Goal: Find specific page/section: Find specific page/section

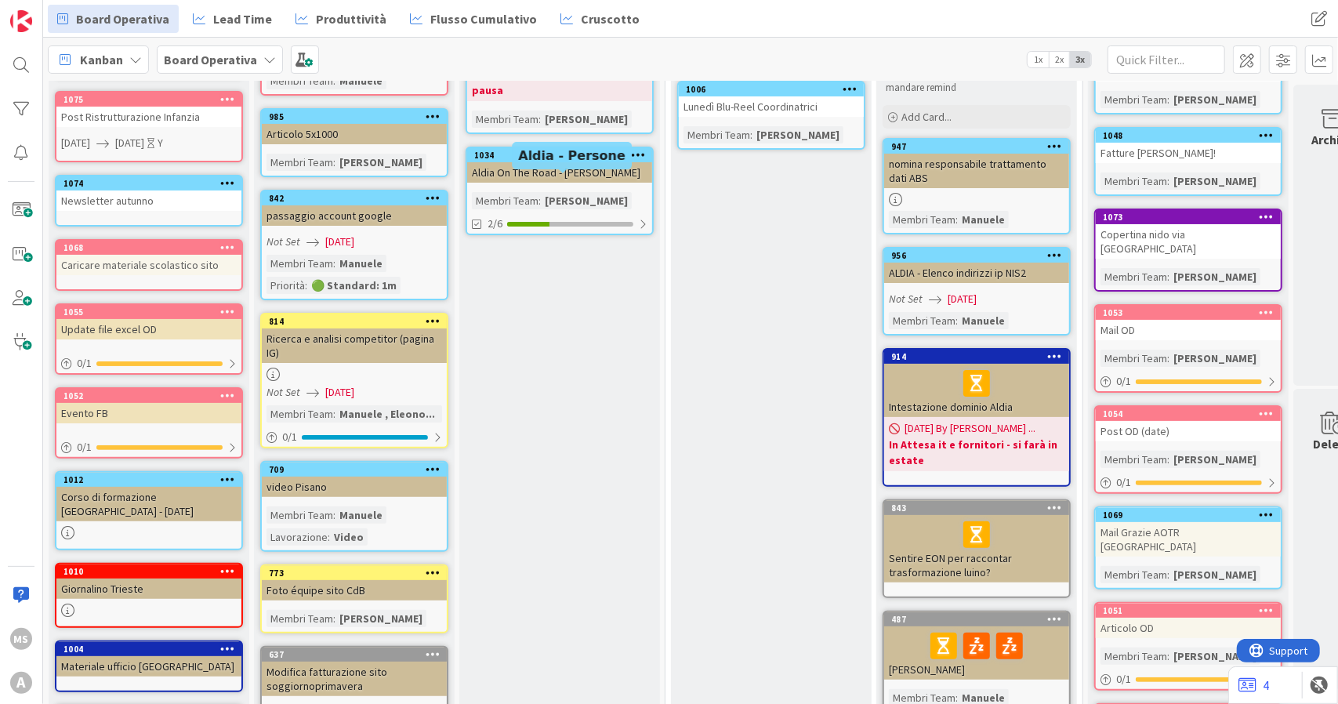
scroll to position [314, 0]
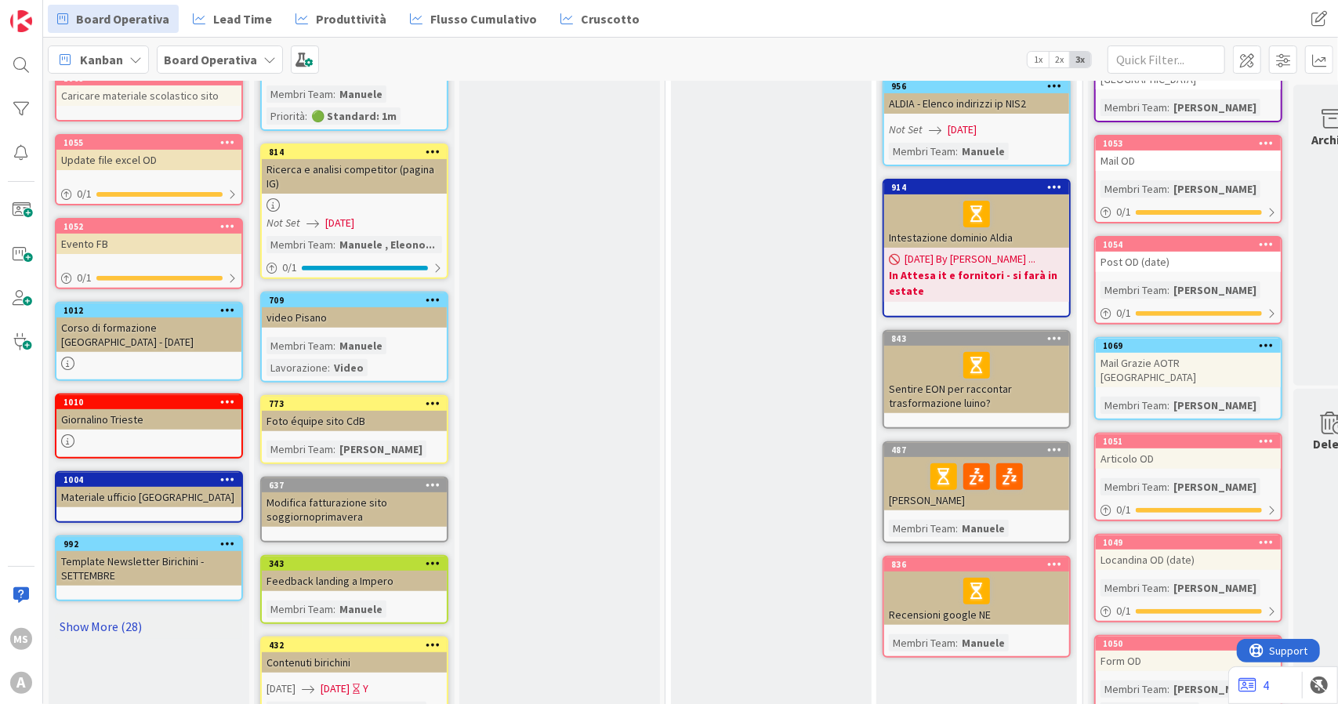
click at [113, 618] on link "Show More (28)" at bounding box center [149, 626] width 188 height 25
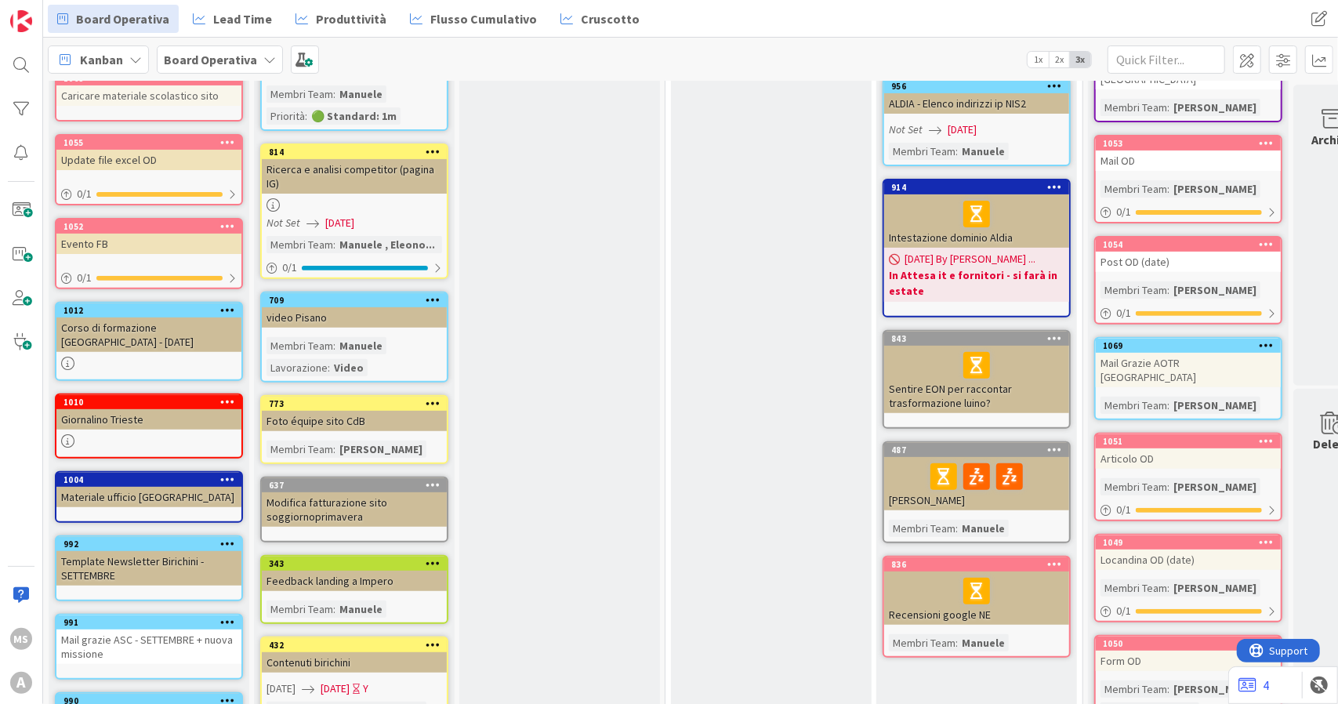
scroll to position [0, 0]
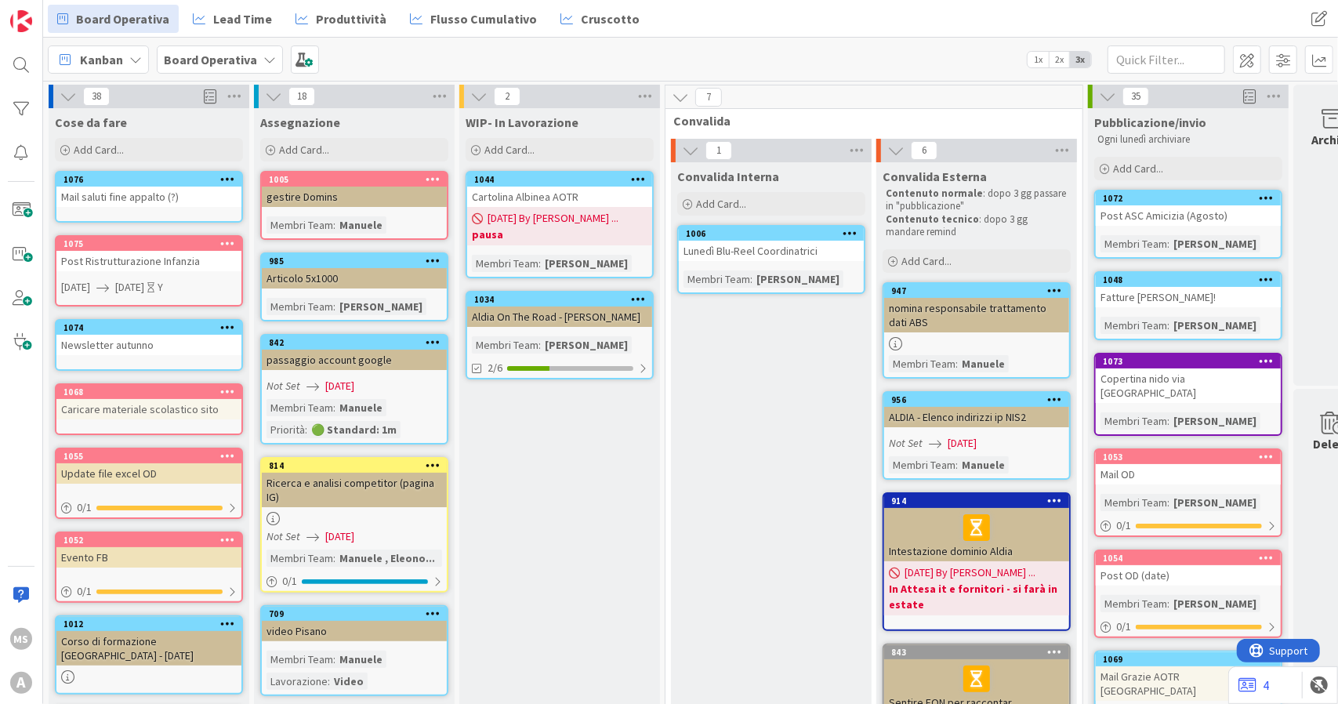
click at [1154, 234] on link "1072 Post ASC Amicizia (Agosto) Membri Team : [PERSON_NAME]" at bounding box center [1189, 224] width 188 height 69
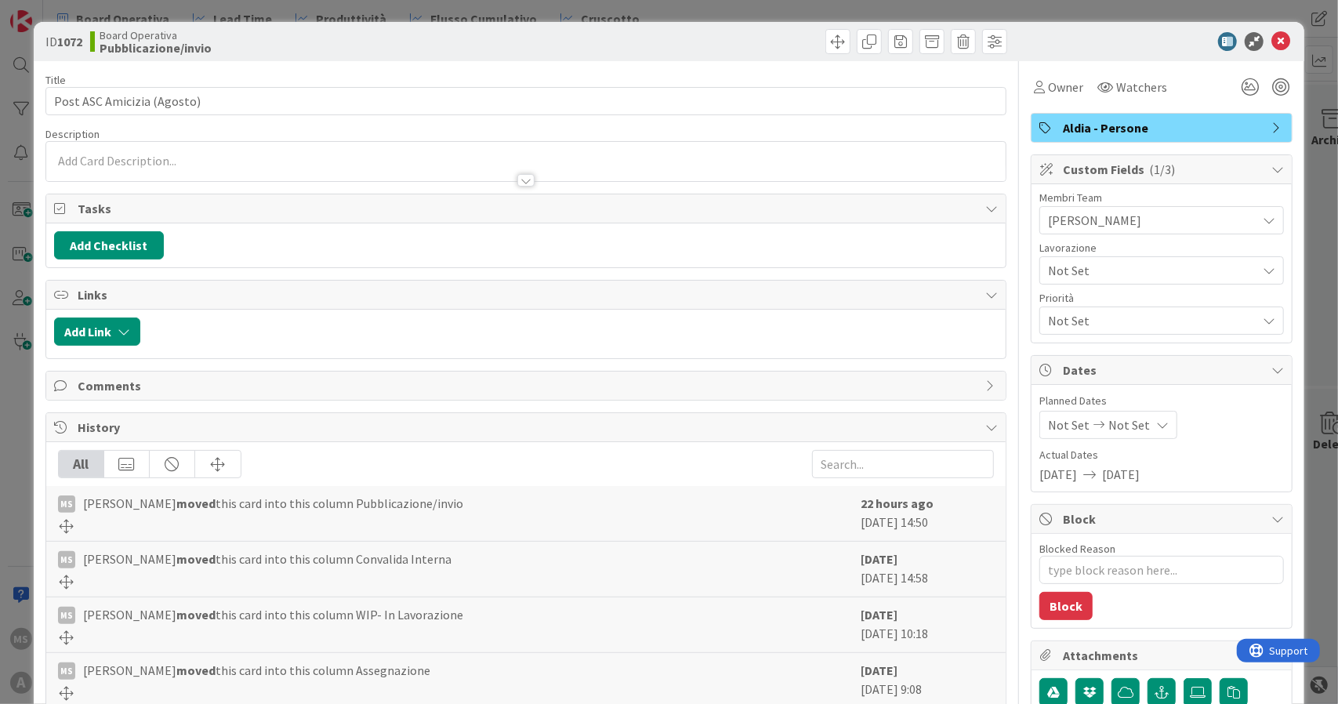
click at [1055, 321] on span "Not Set" at bounding box center [1152, 320] width 209 height 19
click at [1076, 269] on span "Not Set" at bounding box center [1148, 271] width 201 height 22
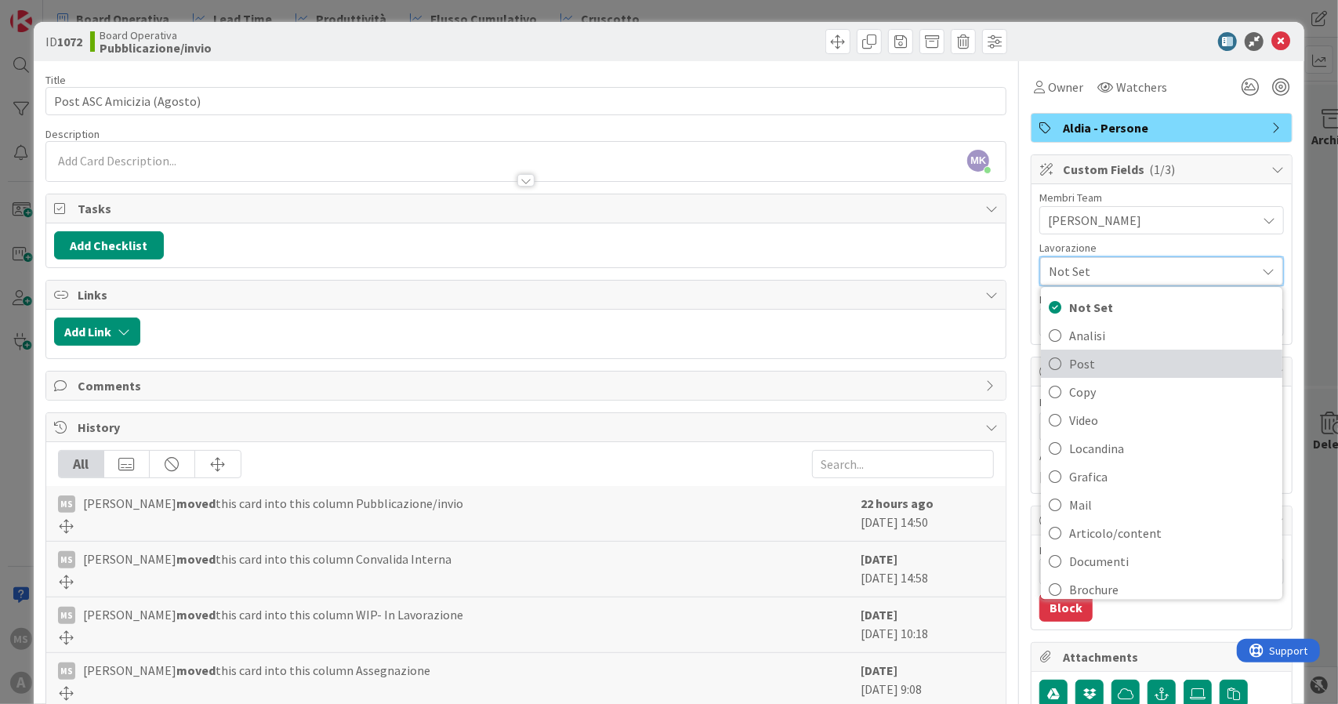
scroll to position [78, 0]
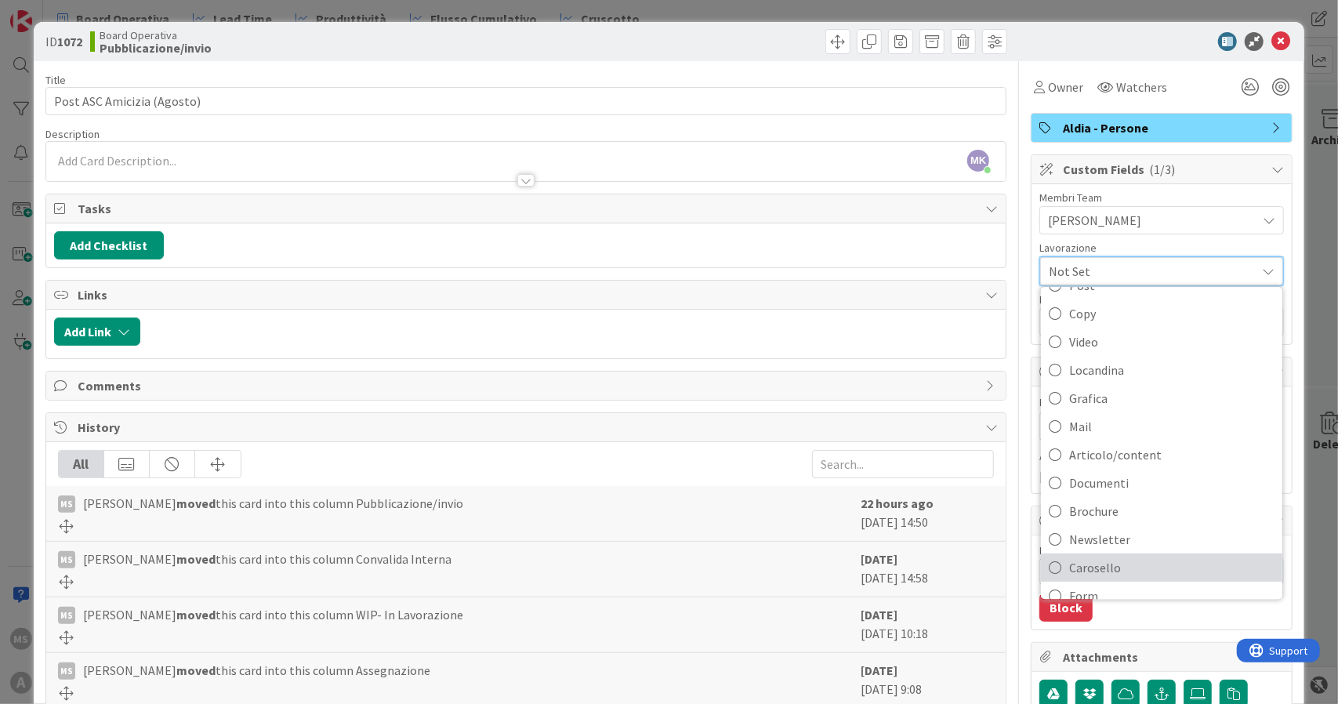
click at [1109, 563] on span "Carosello" at bounding box center [1171, 568] width 205 height 24
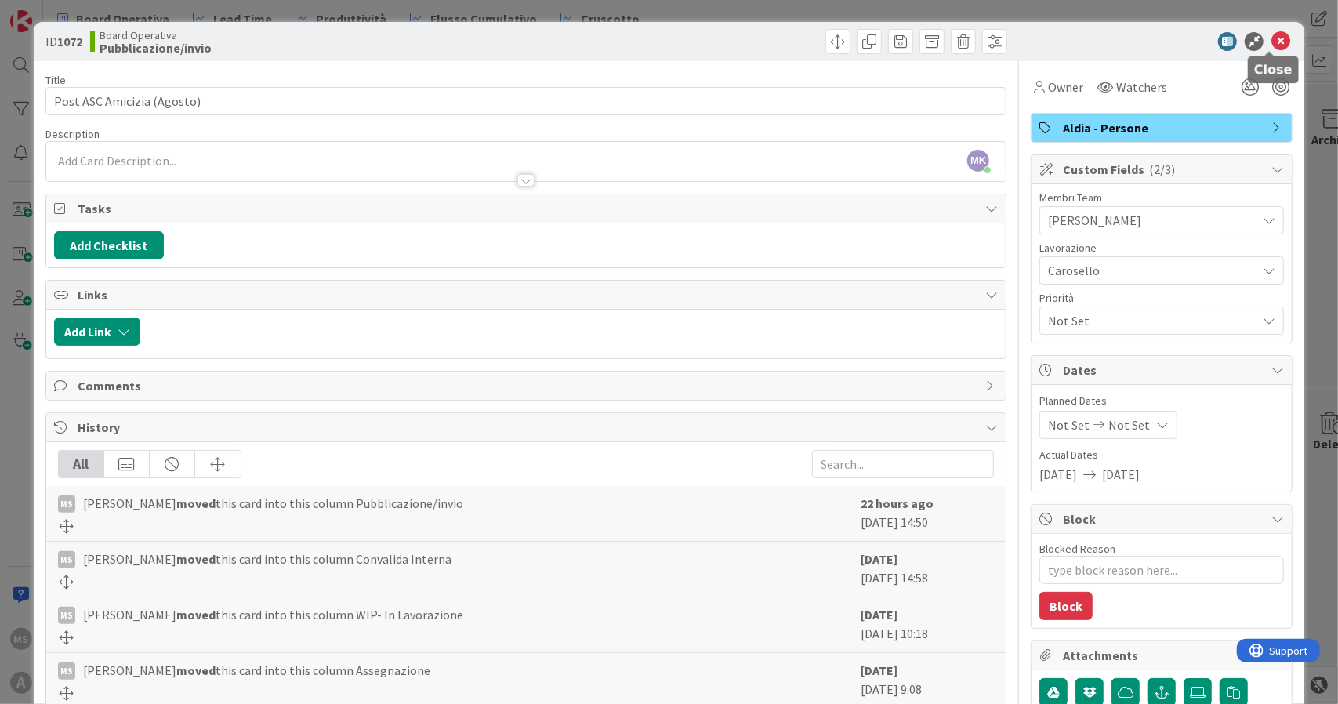
click at [1272, 49] on icon at bounding box center [1281, 41] width 19 height 19
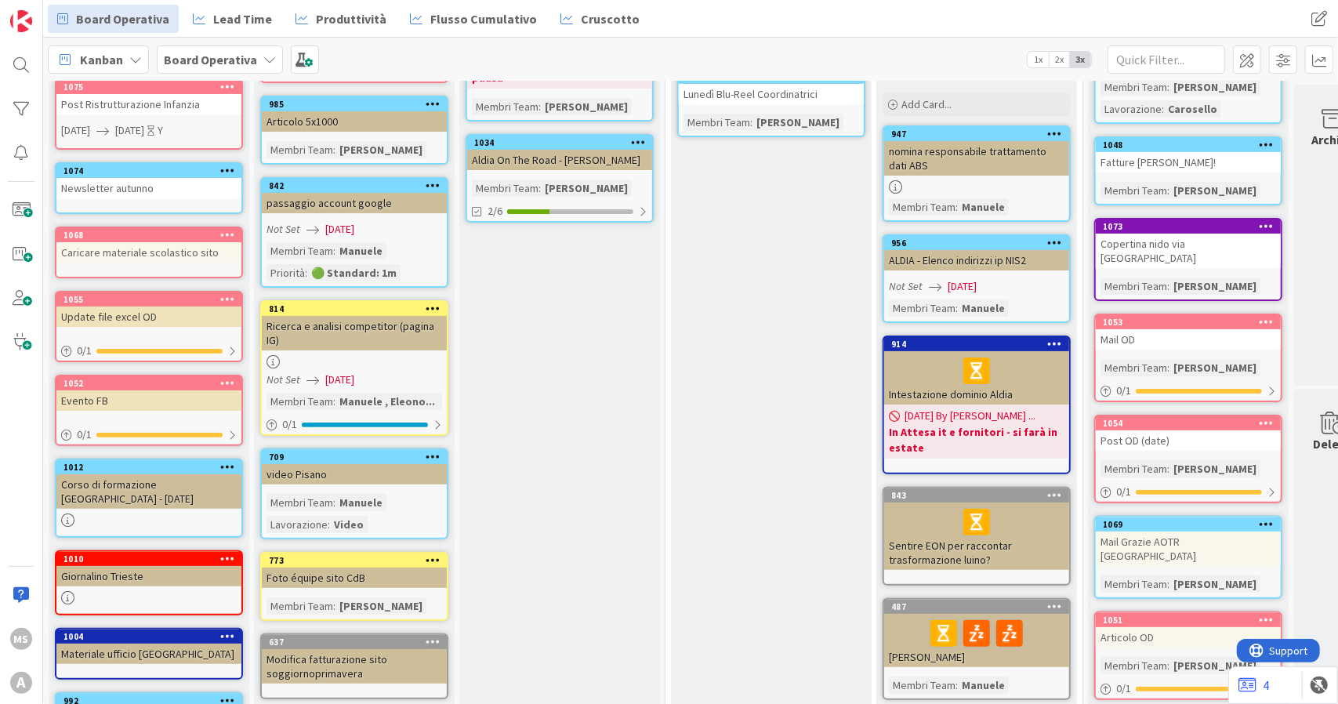
click at [1164, 329] on div "Mail OD" at bounding box center [1188, 339] width 185 height 20
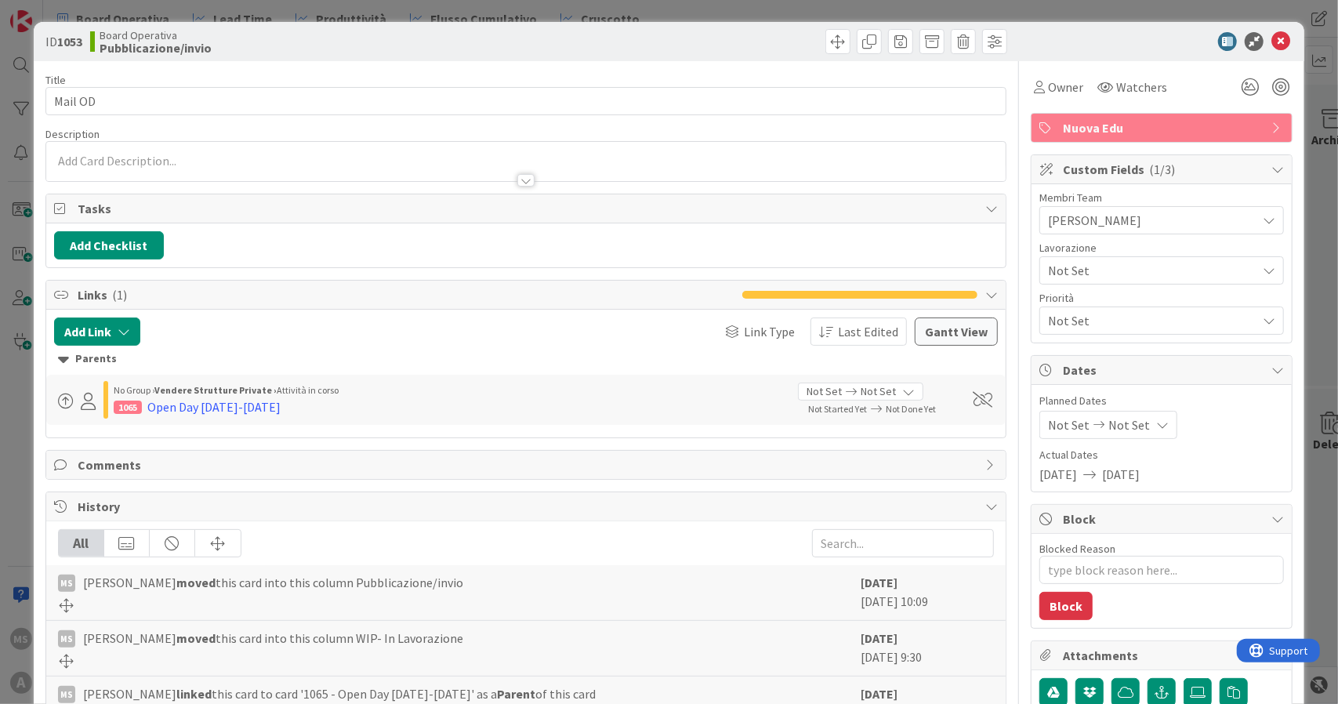
click at [1123, 264] on span "Not Set" at bounding box center [1148, 271] width 201 height 22
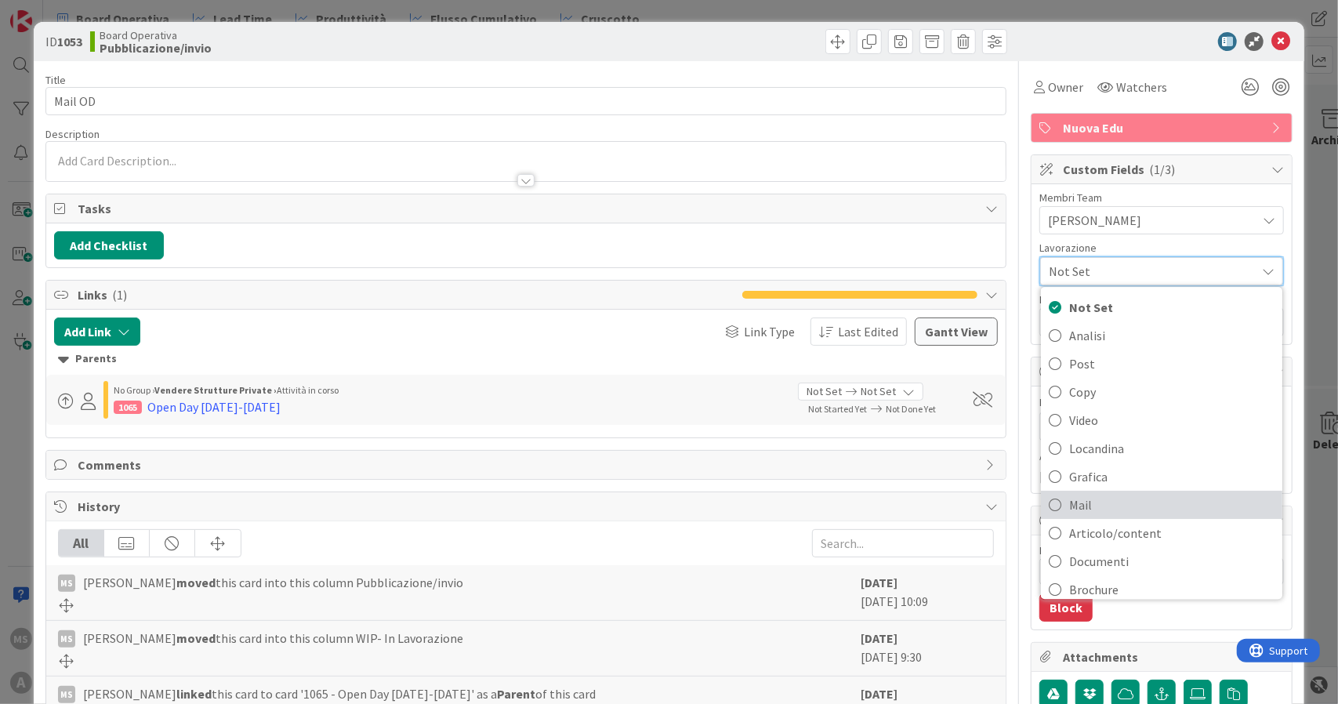
click at [1112, 500] on span "Mail" at bounding box center [1171, 505] width 205 height 24
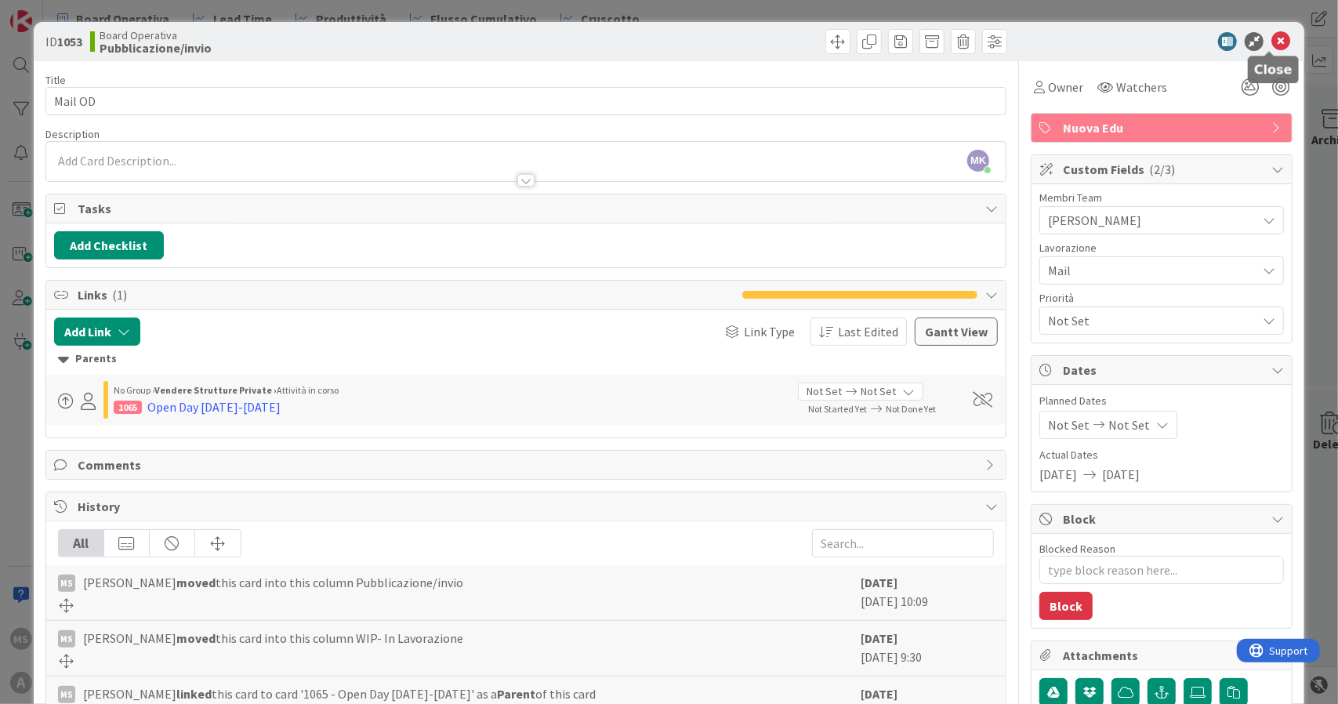
click at [1272, 39] on icon at bounding box center [1281, 41] width 19 height 19
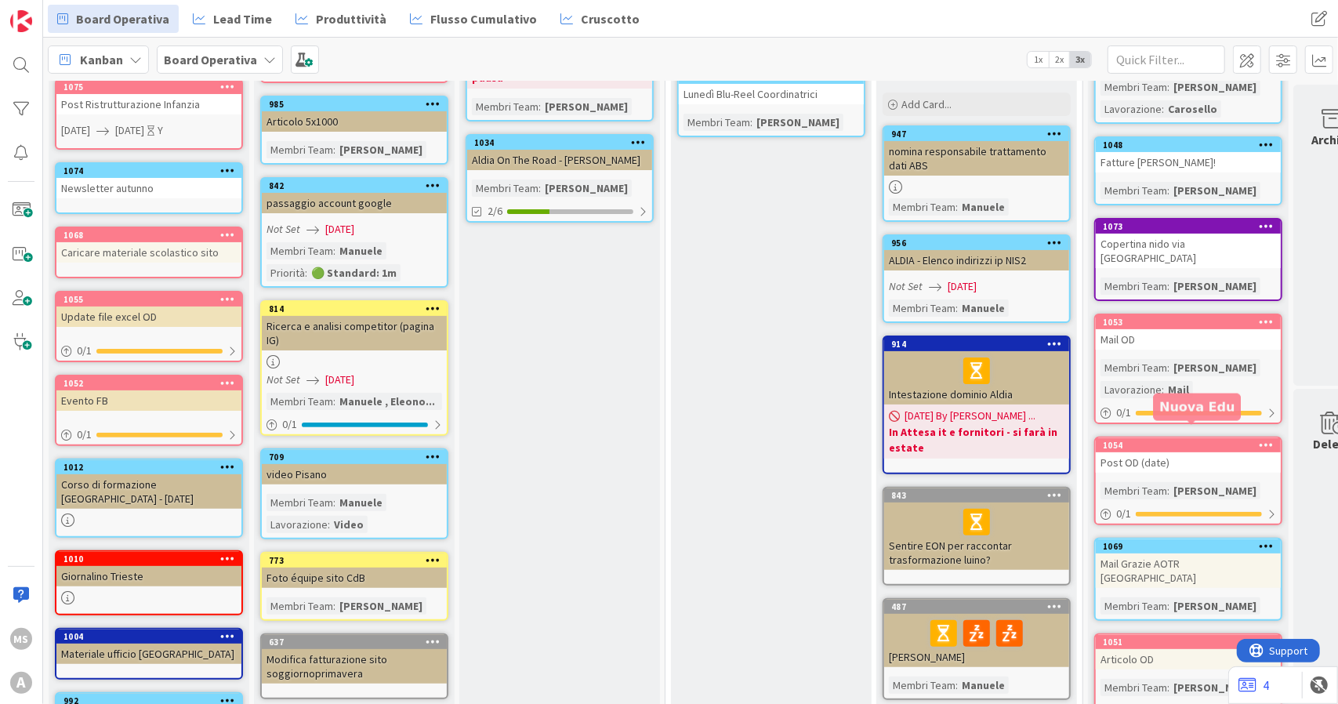
click at [1142, 440] on div "1054" at bounding box center [1192, 445] width 178 height 11
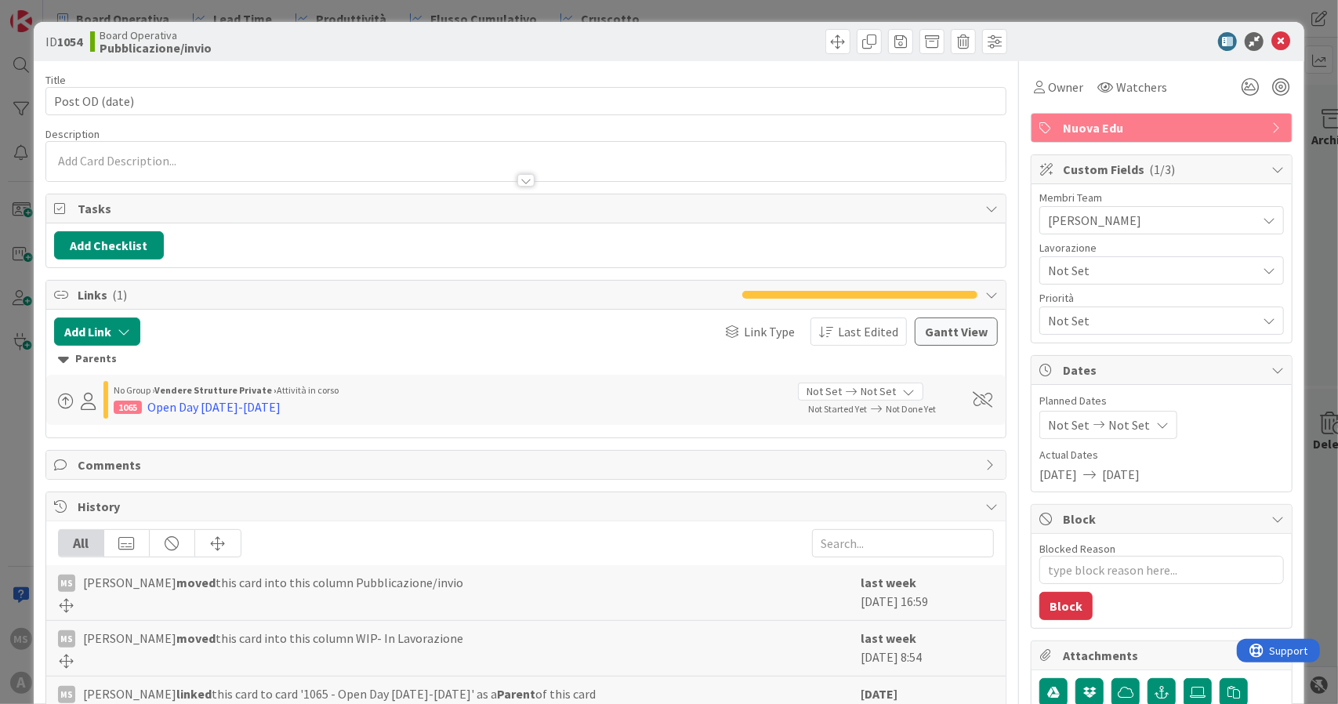
click at [1084, 253] on div "Lavorazione Not Set" at bounding box center [1162, 263] width 245 height 42
click at [1084, 266] on span "Not Set" at bounding box center [1148, 271] width 201 height 22
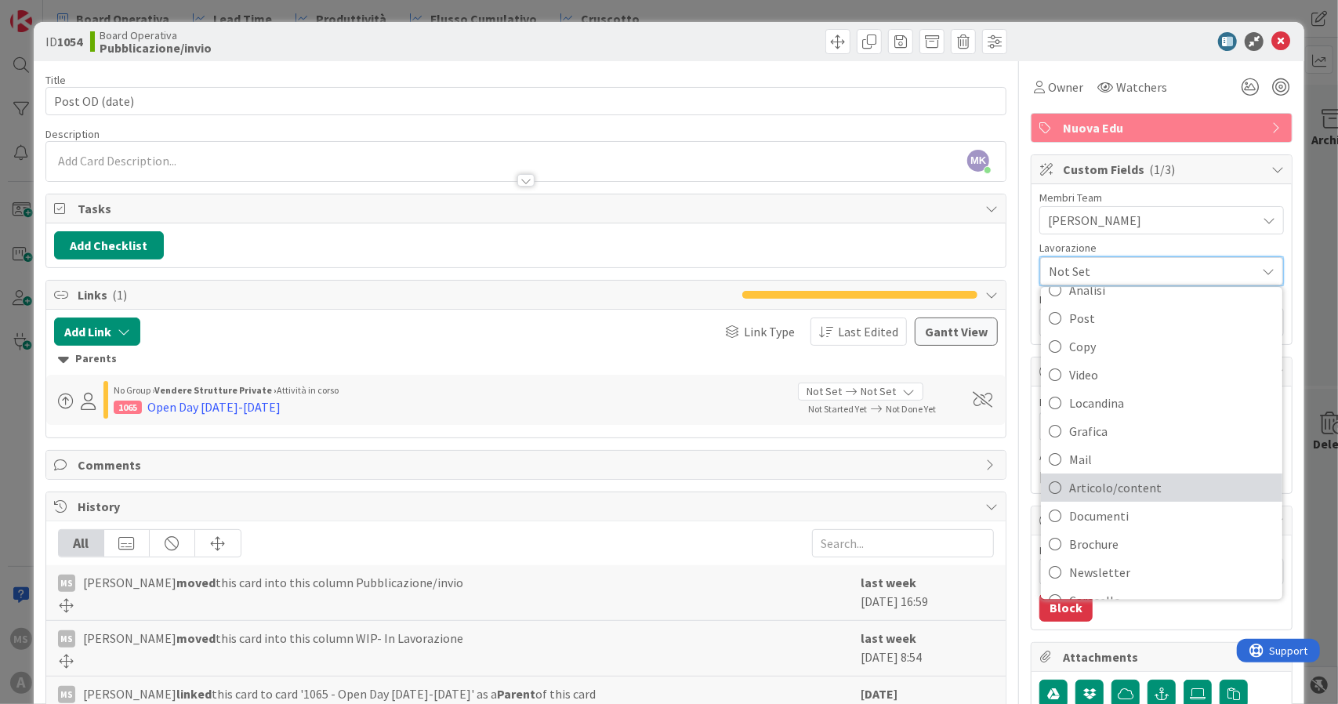
scroll to position [123, 0]
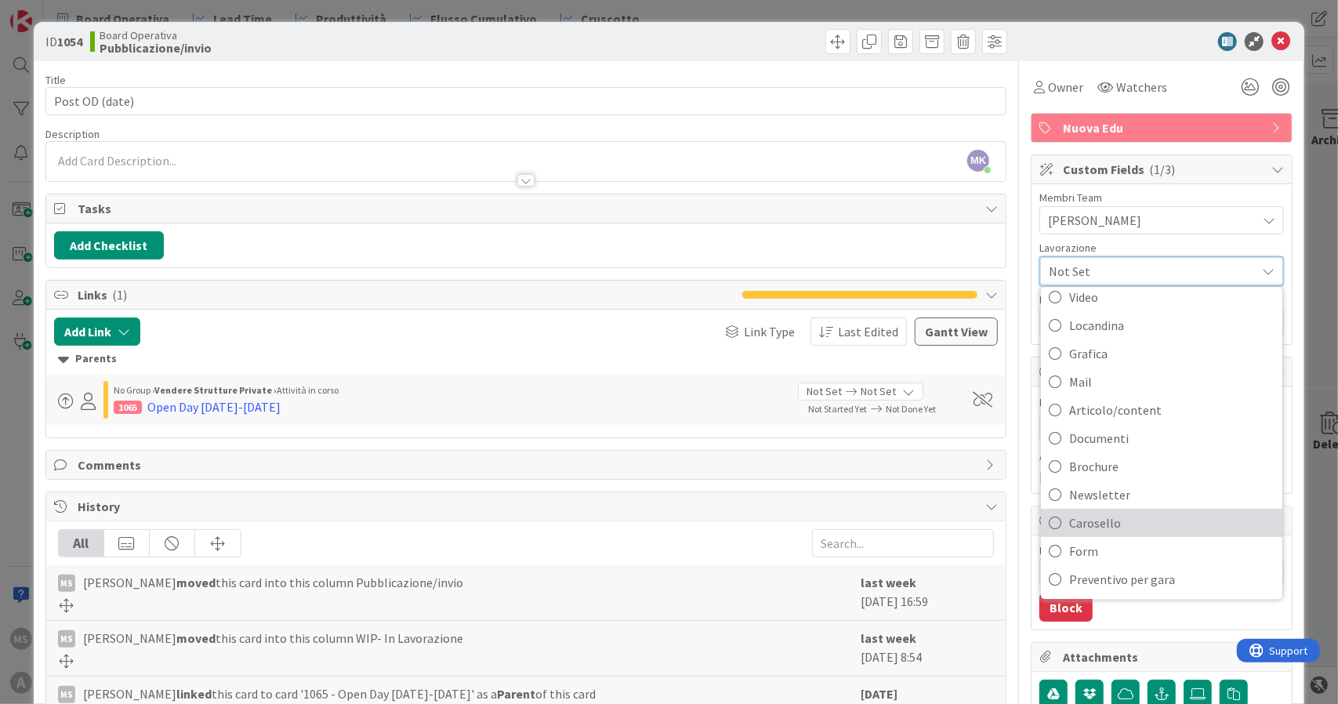
click at [1093, 531] on span "Carosello" at bounding box center [1171, 523] width 205 height 24
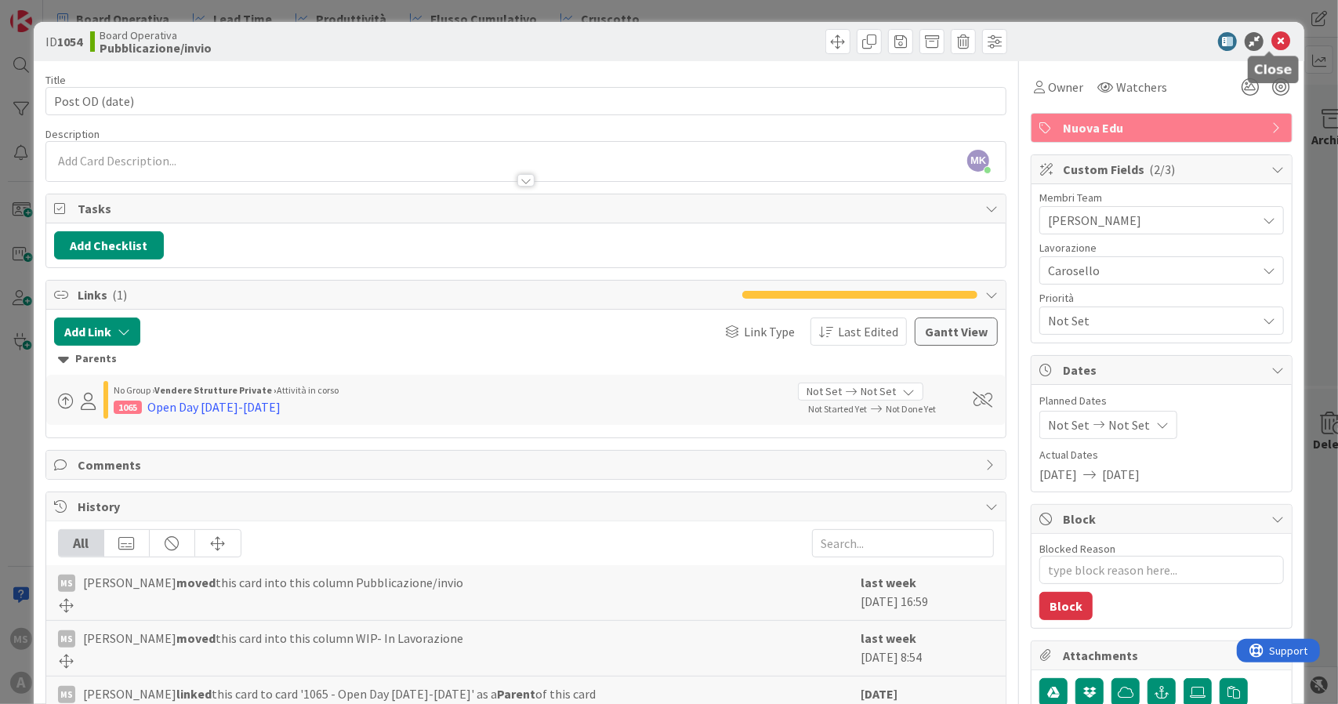
click at [1273, 42] on icon at bounding box center [1281, 41] width 19 height 19
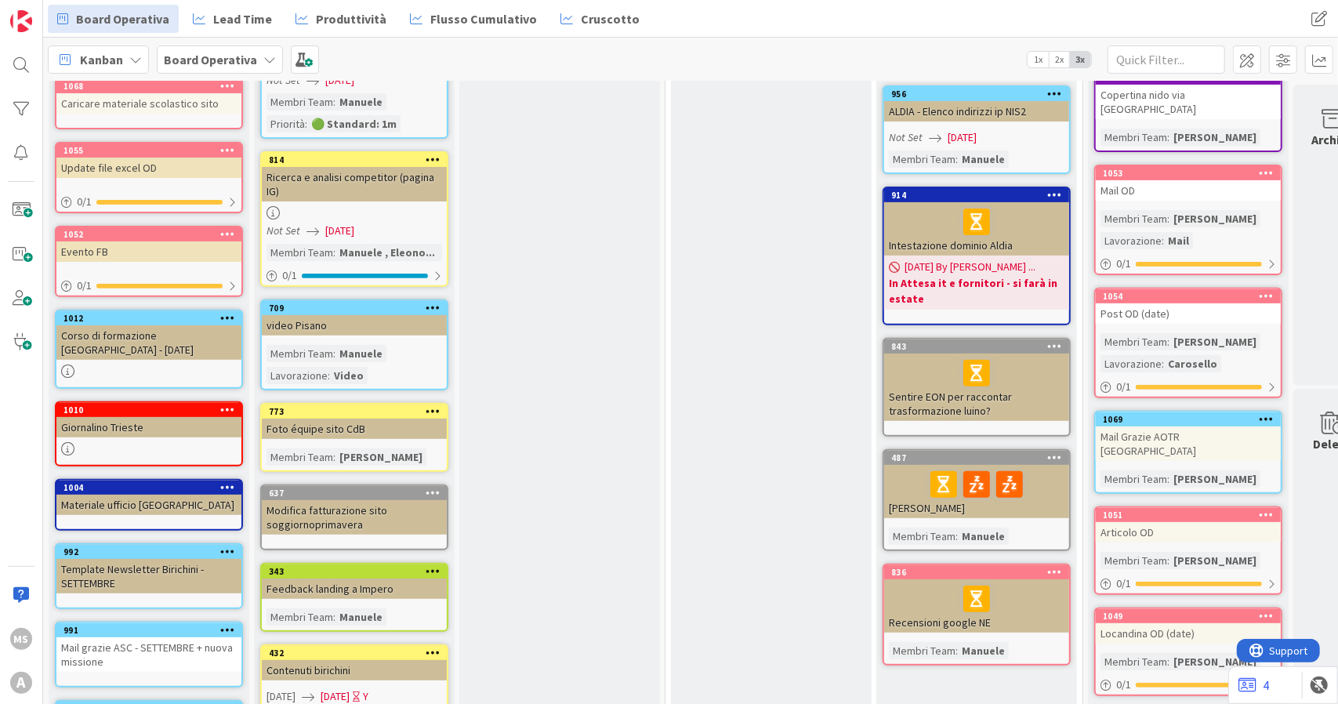
scroll to position [392, 0]
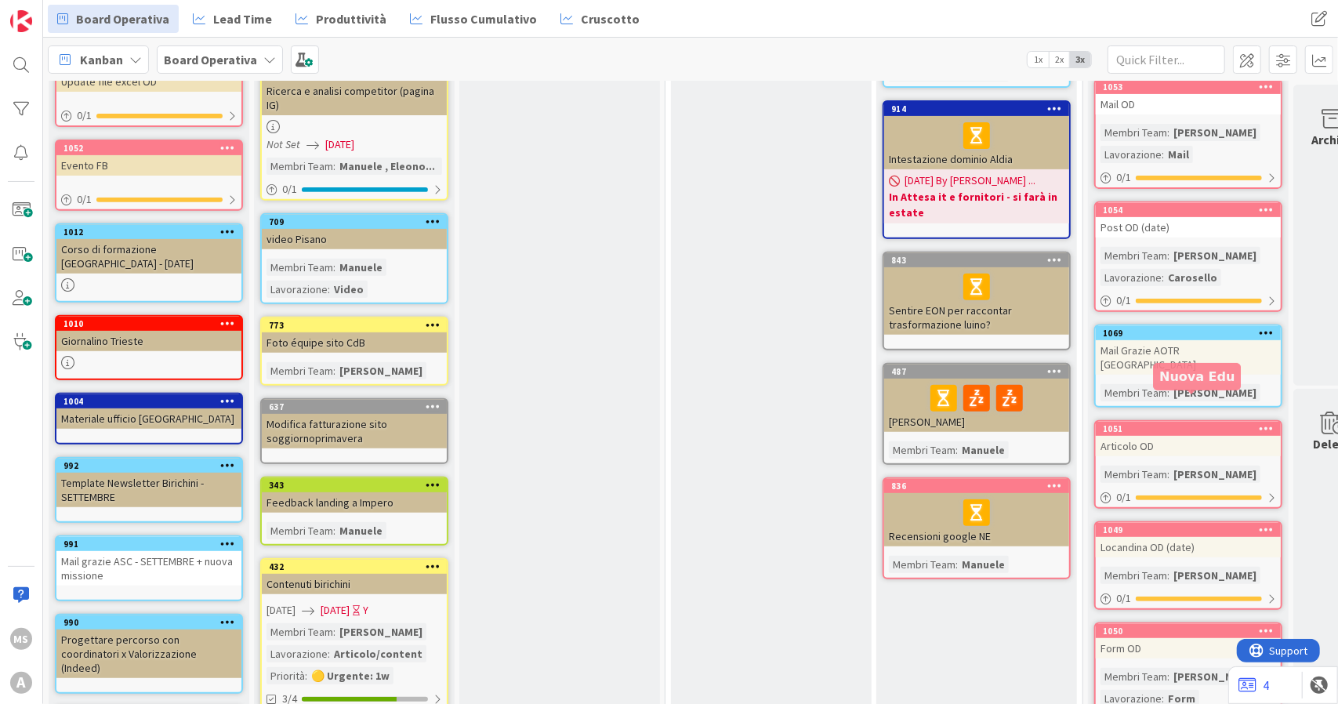
click at [1167, 436] on div "Articolo OD" at bounding box center [1188, 446] width 185 height 20
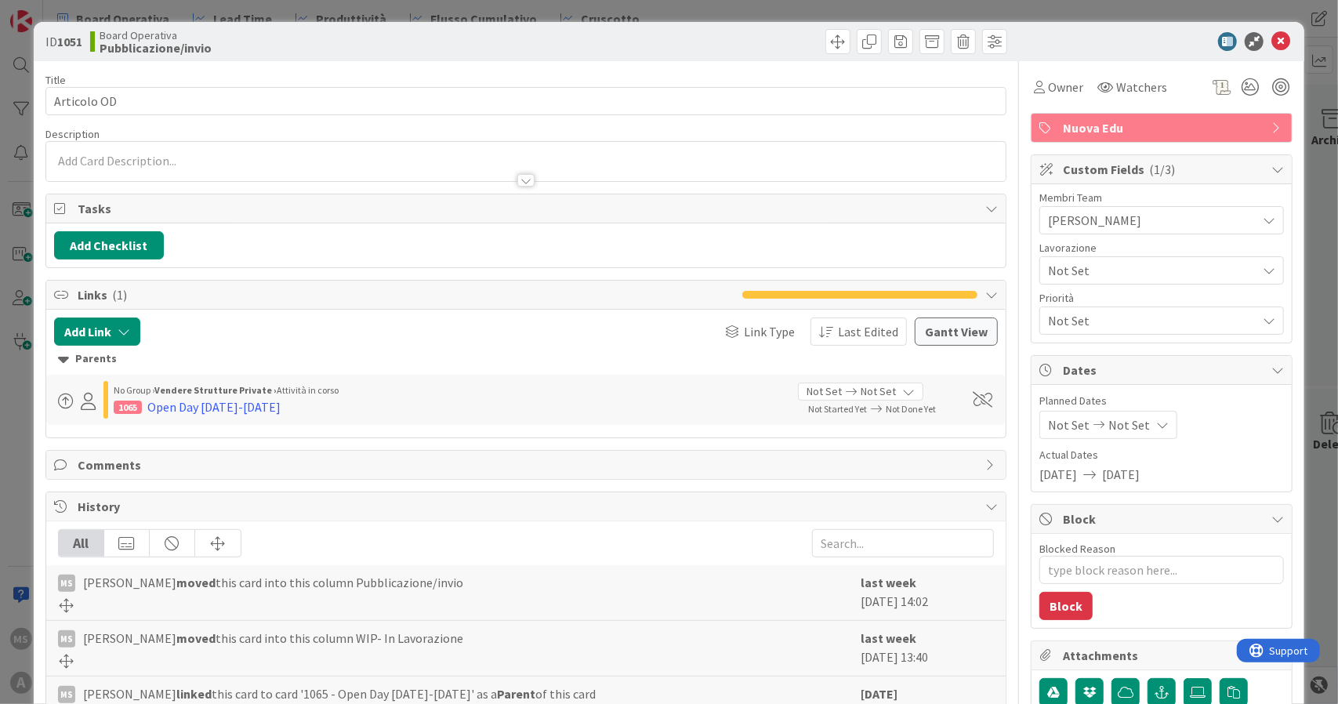
click at [1098, 260] on span "Not Set" at bounding box center [1148, 271] width 201 height 22
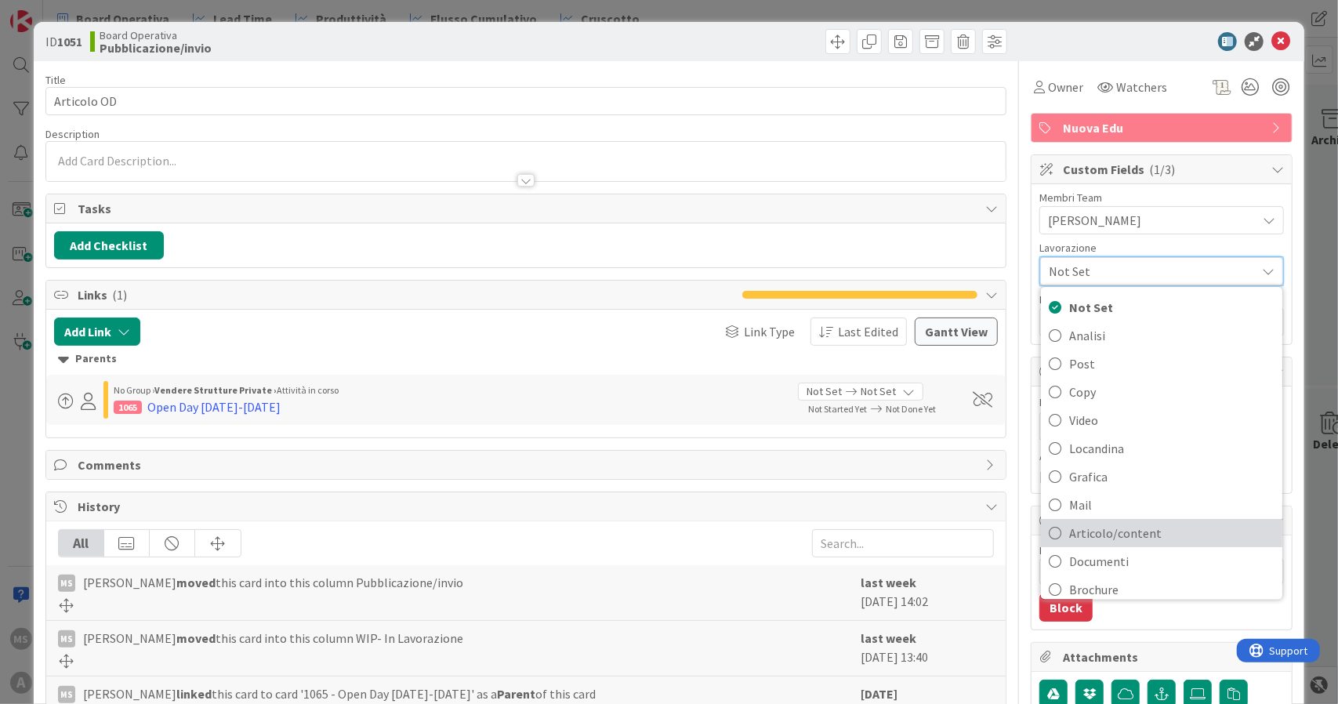
click at [1104, 522] on span "Articolo/content" at bounding box center [1171, 533] width 205 height 24
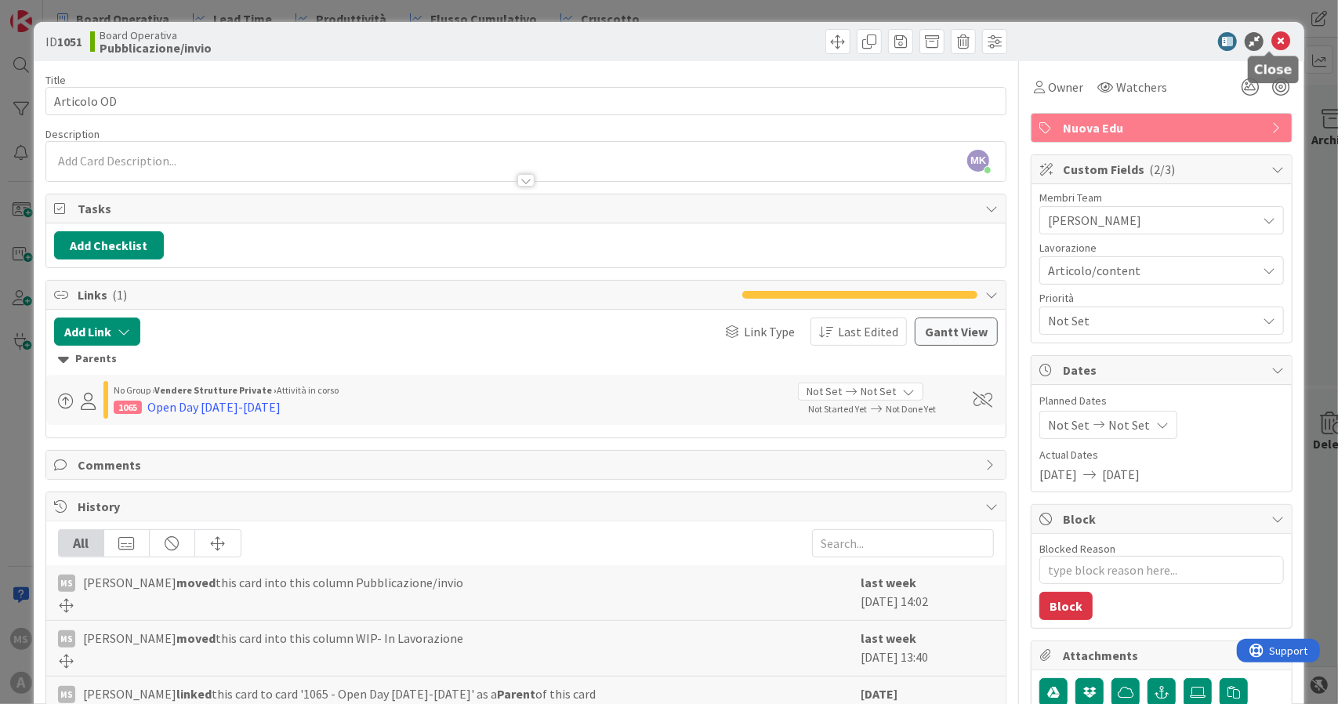
click at [1272, 34] on icon at bounding box center [1281, 41] width 19 height 19
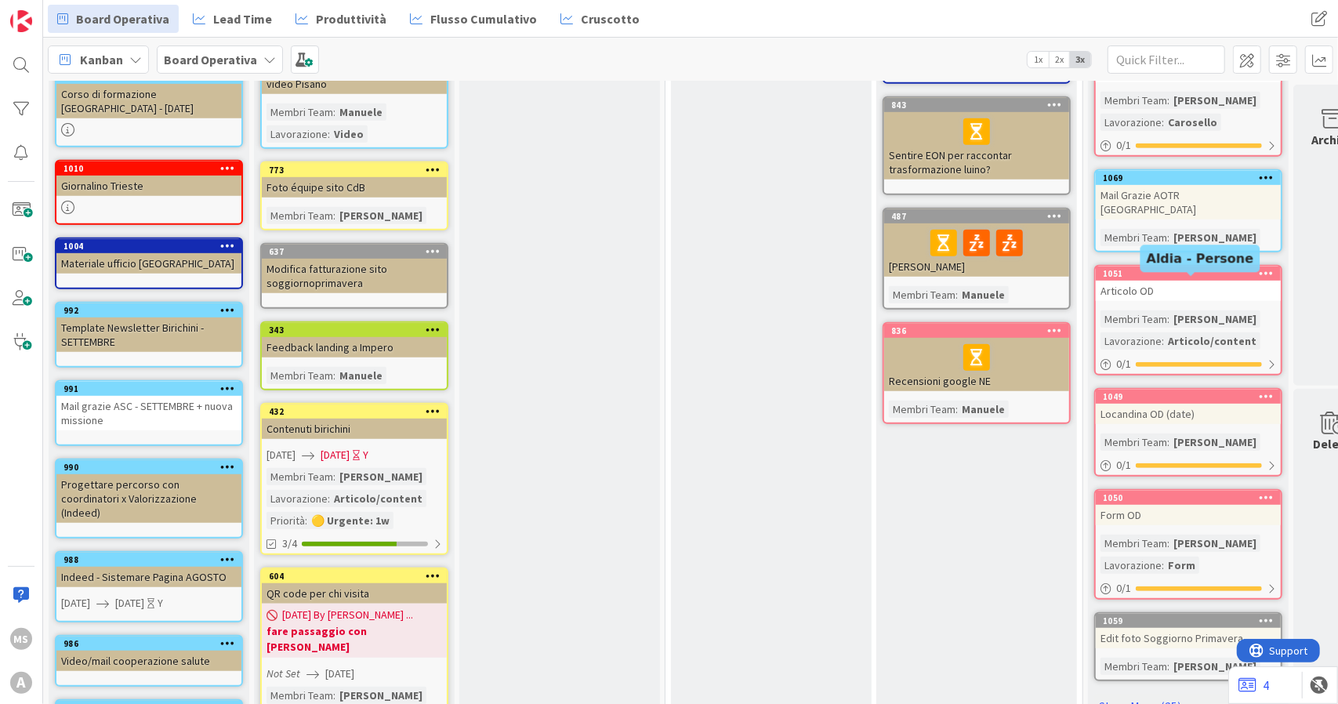
scroll to position [549, 0]
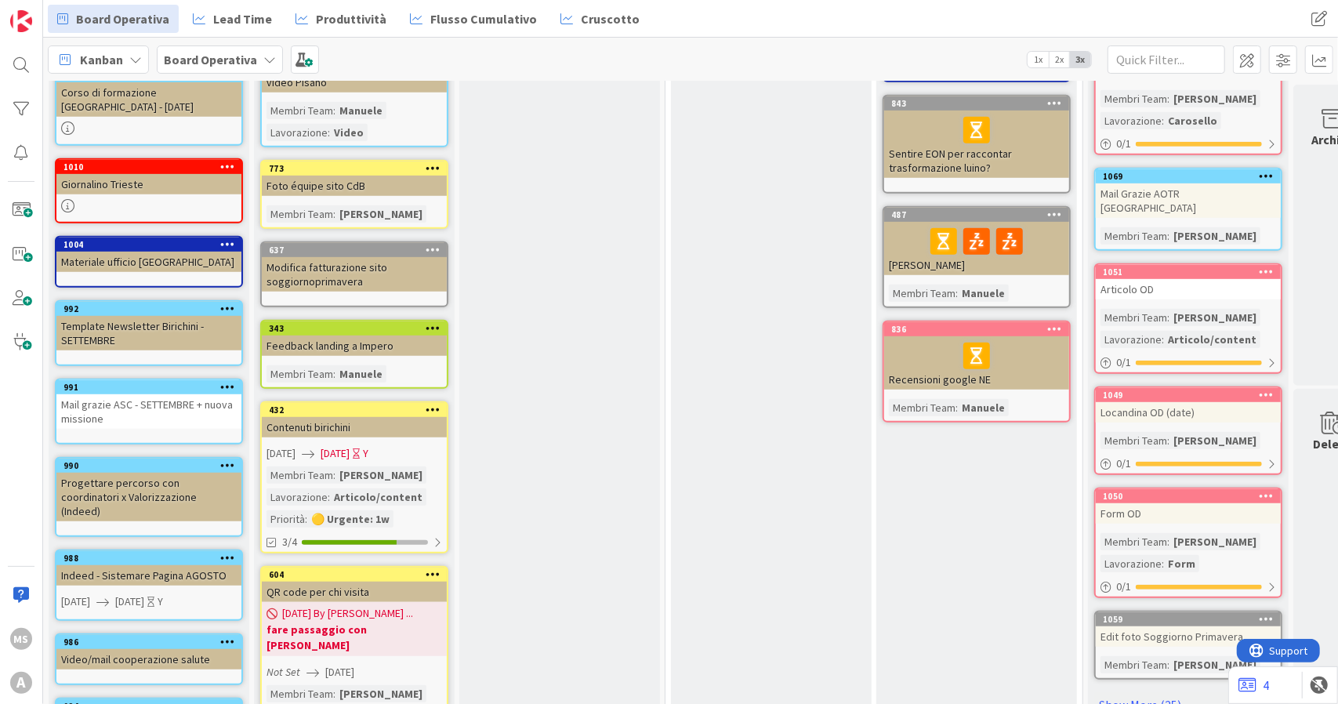
click at [1154, 402] on div "Locandina OD (date)" at bounding box center [1188, 412] width 185 height 20
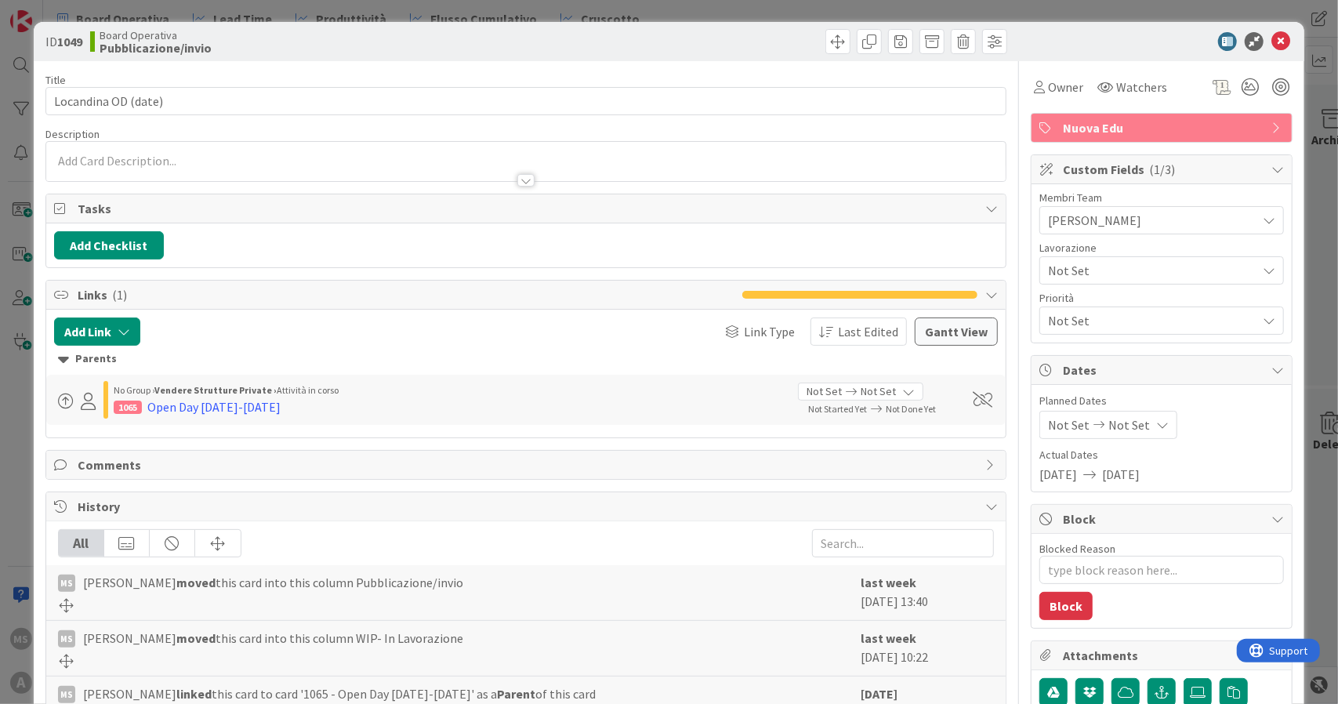
click at [1099, 273] on span "Not Set" at bounding box center [1148, 271] width 201 height 22
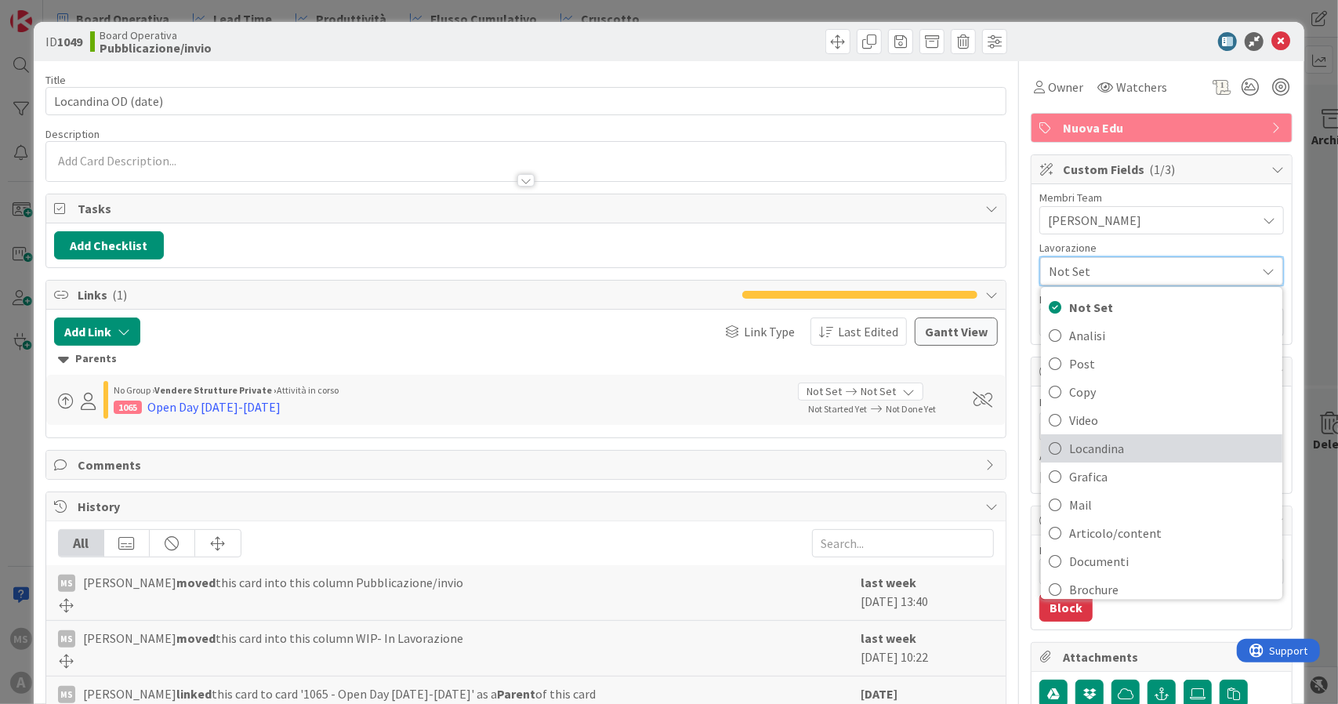
click at [1093, 452] on span "Locandina" at bounding box center [1171, 449] width 205 height 24
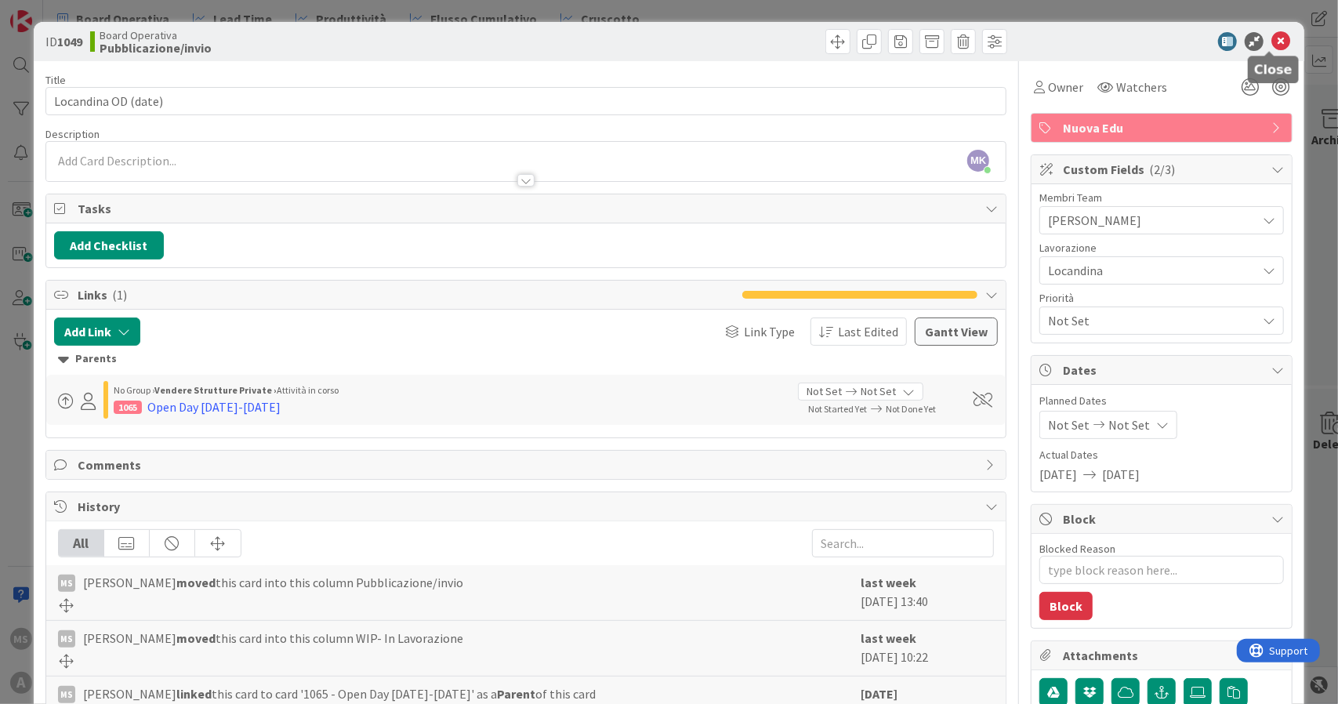
click at [1272, 37] on icon at bounding box center [1281, 41] width 19 height 19
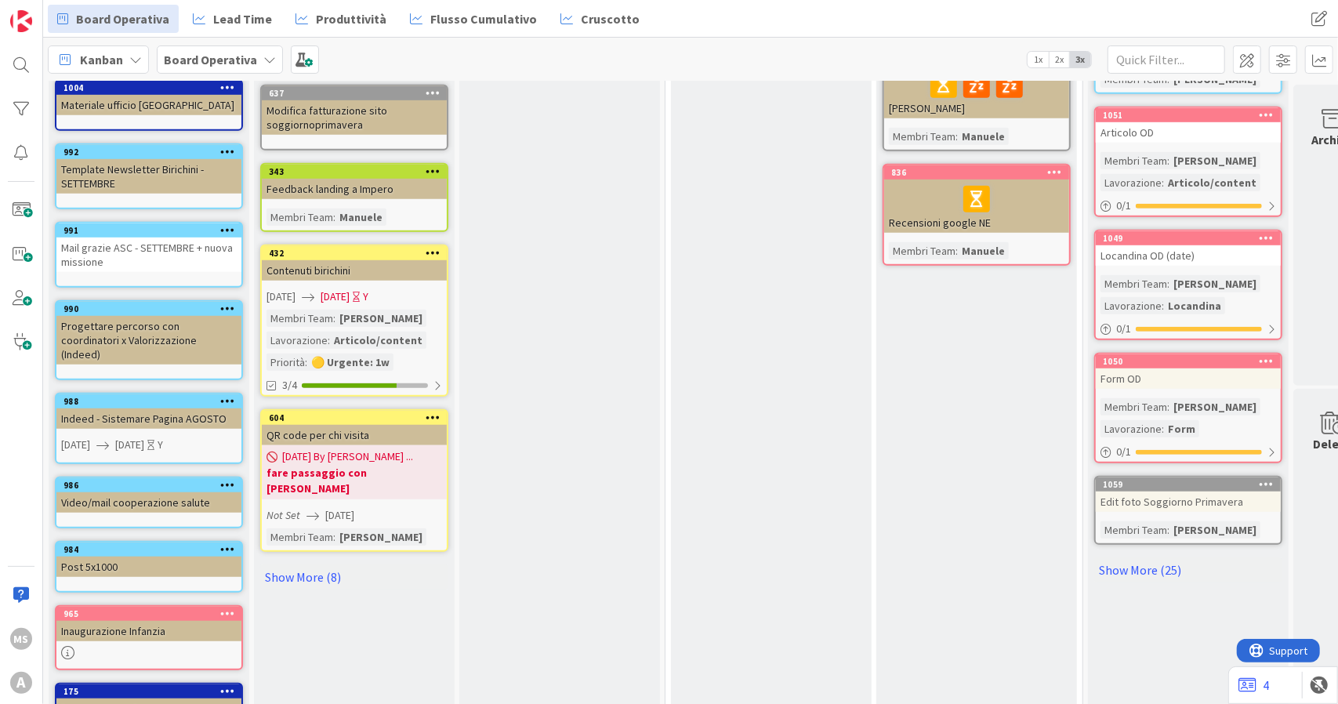
click at [1190, 369] on div "Form OD" at bounding box center [1188, 379] width 185 height 20
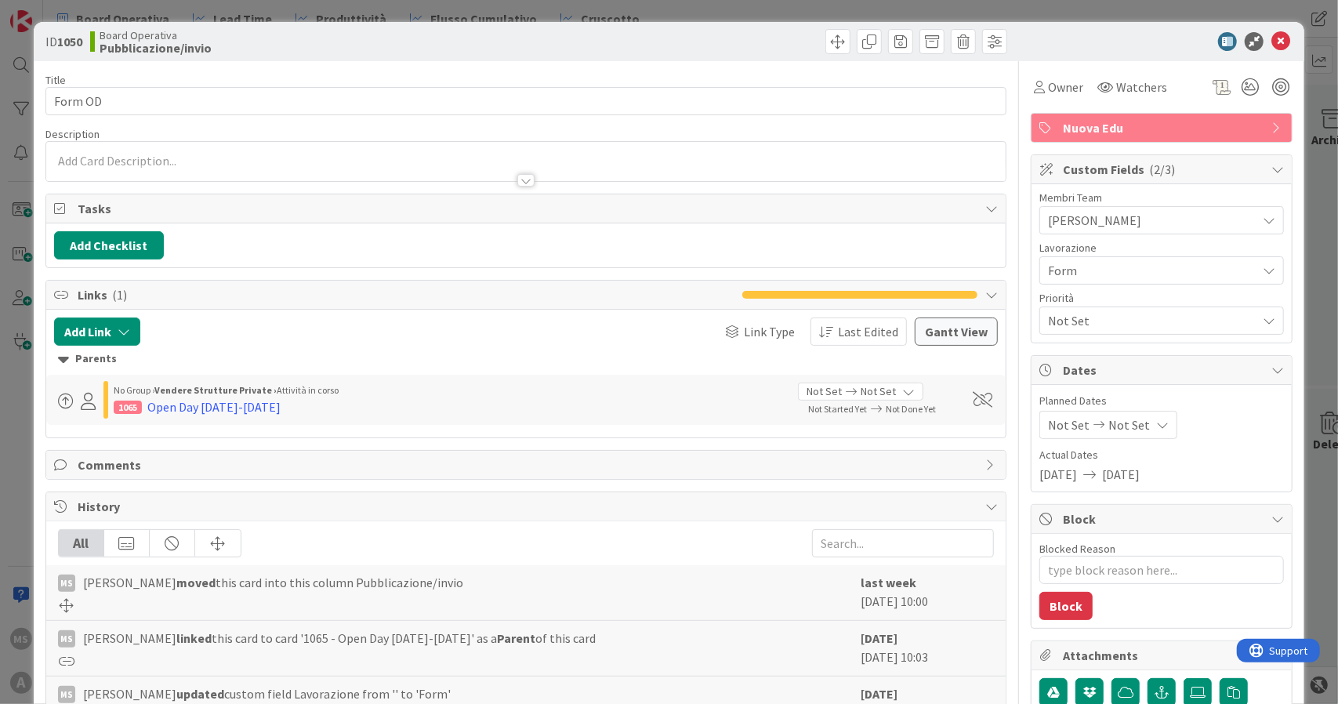
click at [1087, 256] on div "Form" at bounding box center [1162, 270] width 245 height 28
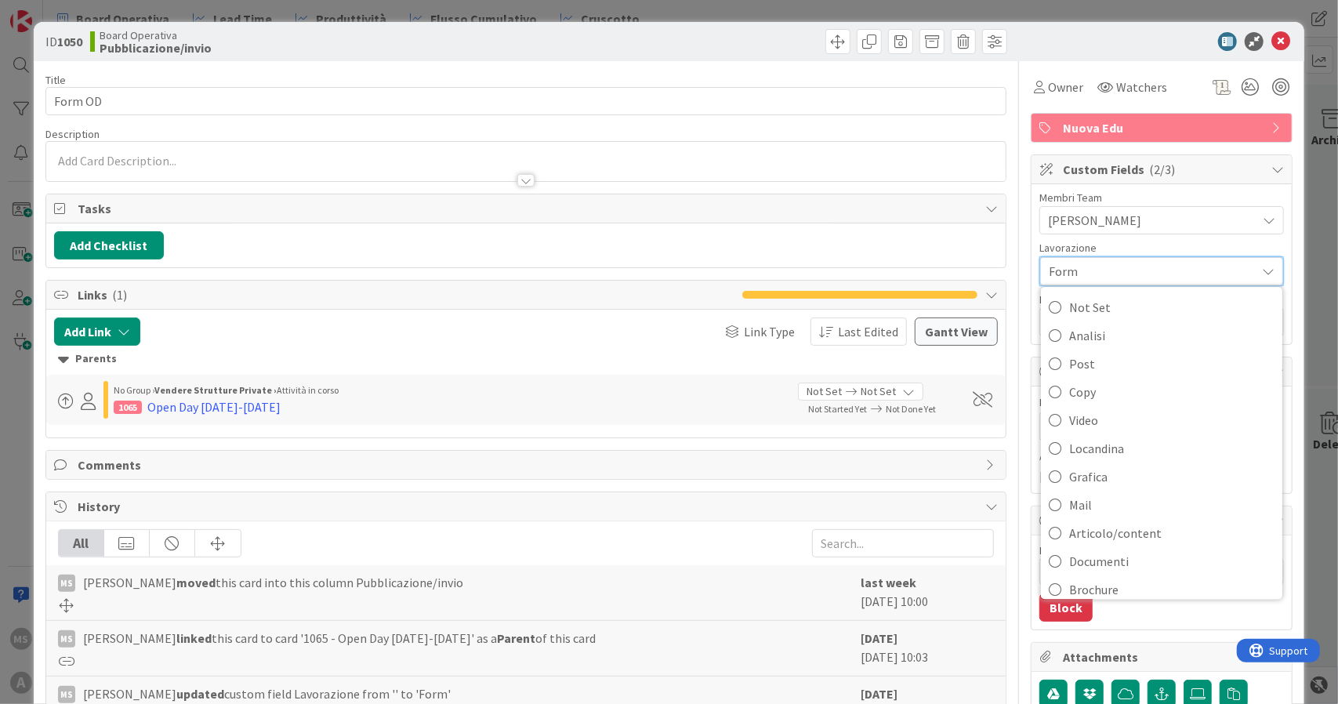
click at [1087, 257] on div "Form" at bounding box center [1161, 271] width 243 height 28
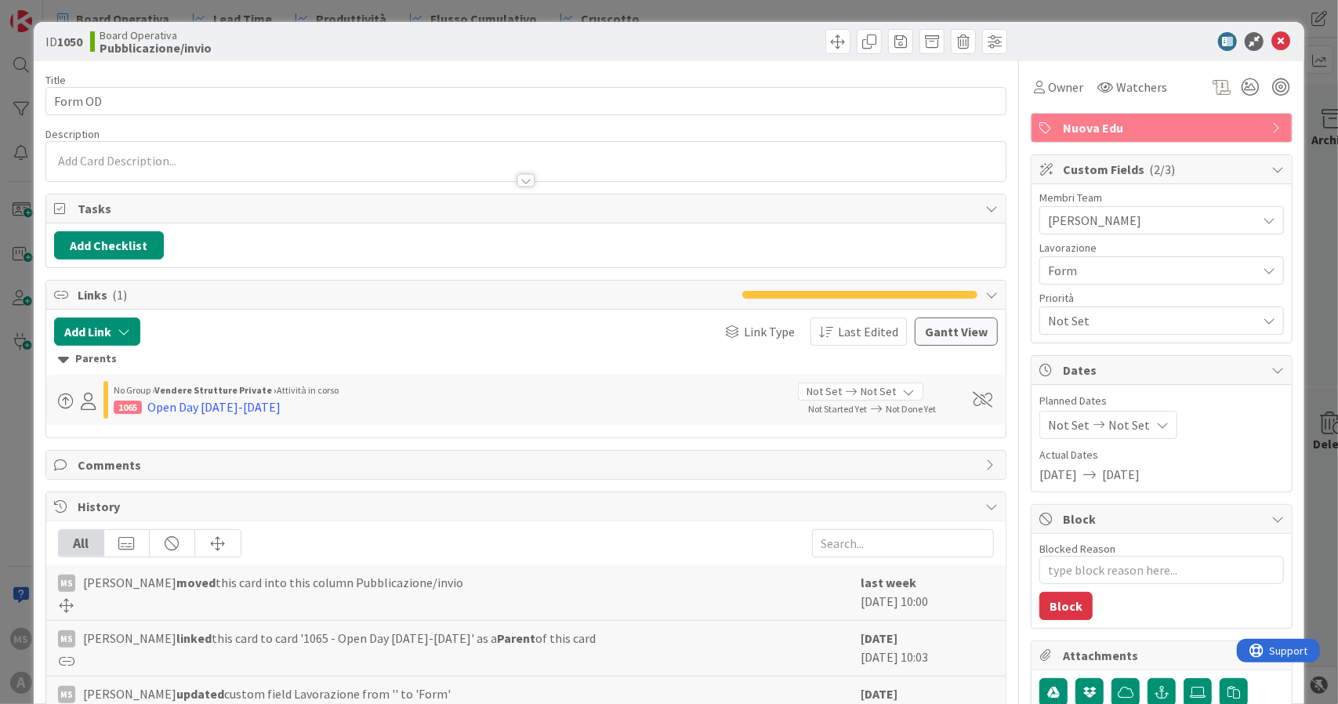
click at [1259, 50] on div at bounding box center [1154, 41] width 278 height 19
click at [1272, 46] on icon at bounding box center [1281, 41] width 19 height 19
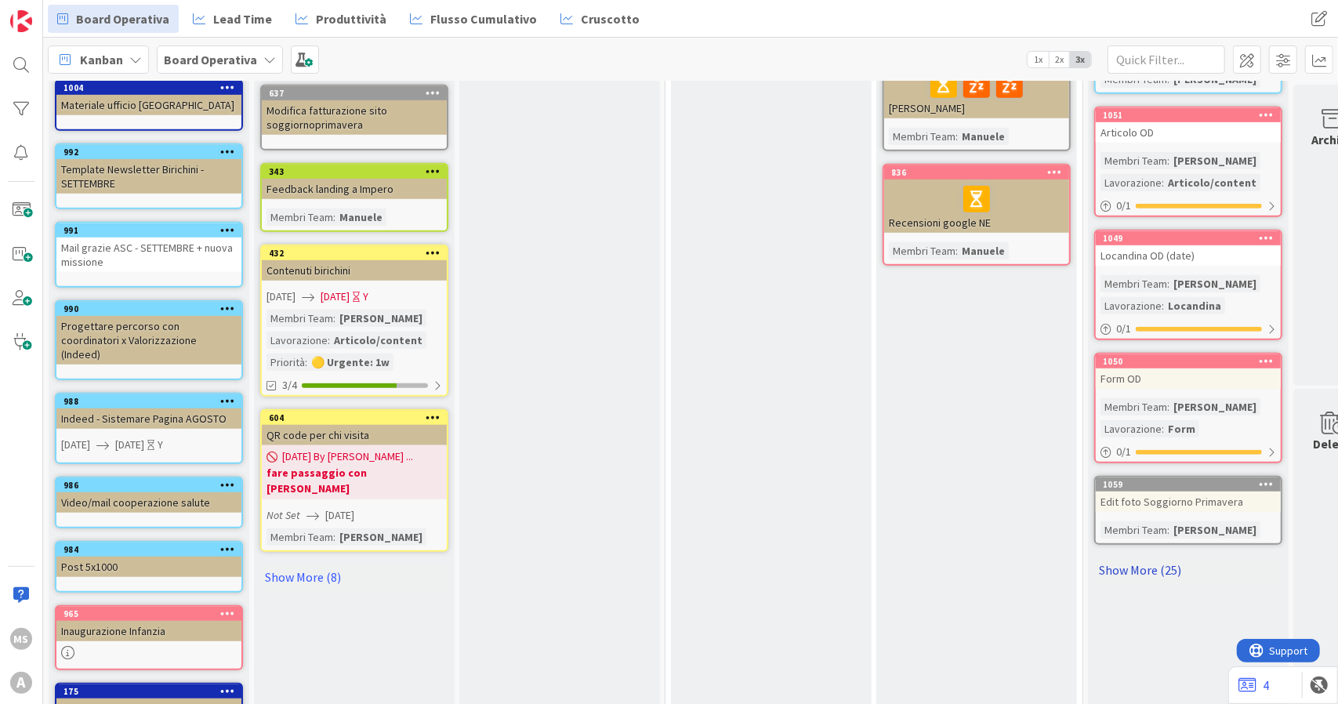
click at [1138, 557] on link "Show More (25)" at bounding box center [1189, 569] width 188 height 25
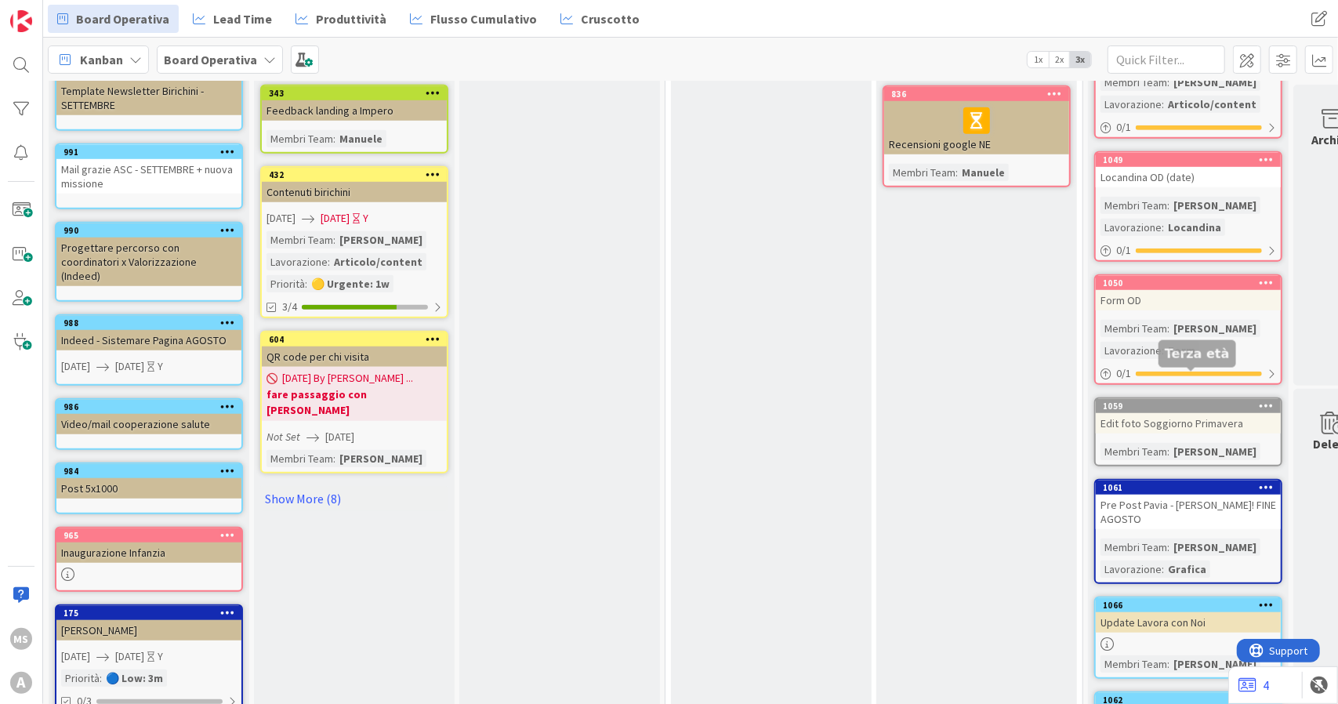
click at [1167, 413] on div "Edit foto Soggiorno Primavera" at bounding box center [1188, 423] width 185 height 20
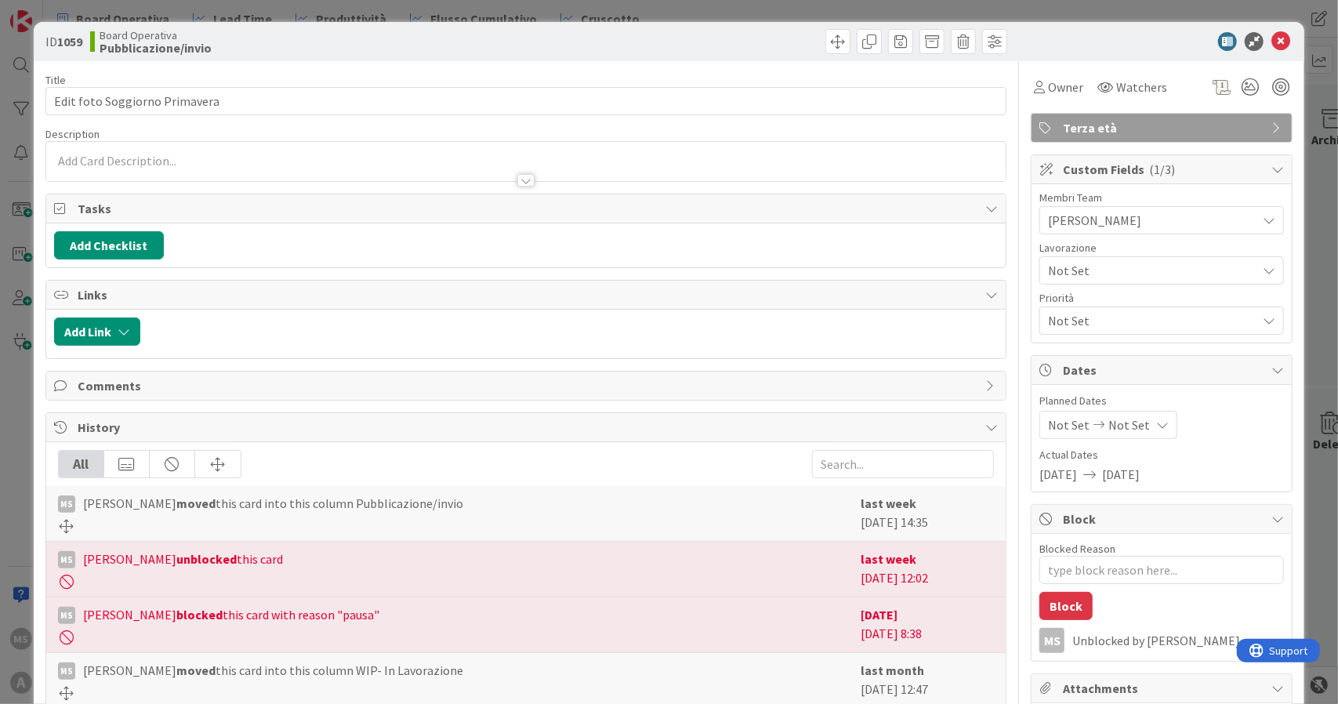
click at [1098, 269] on span "Not Set" at bounding box center [1148, 271] width 201 height 22
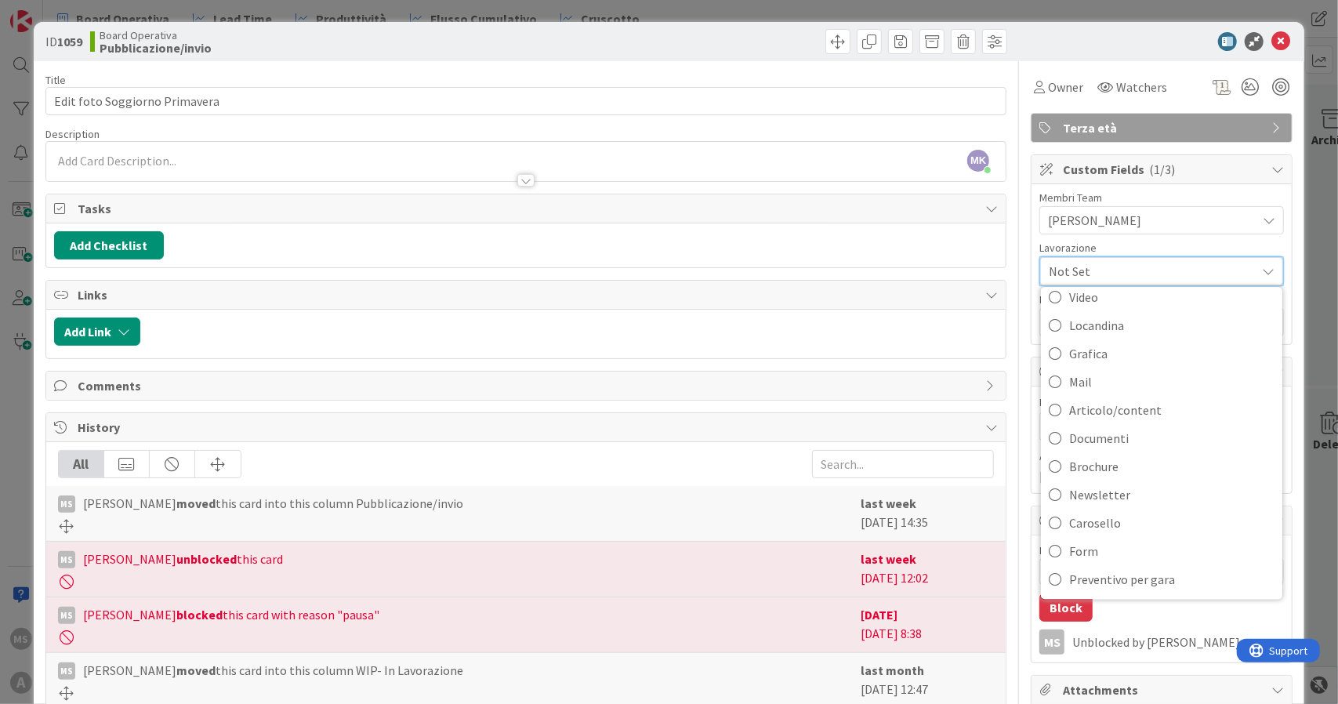
click at [1275, 29] on div "ID 1059 Board Operativa Pubblicazione/invio" at bounding box center [670, 41] width 1272 height 39
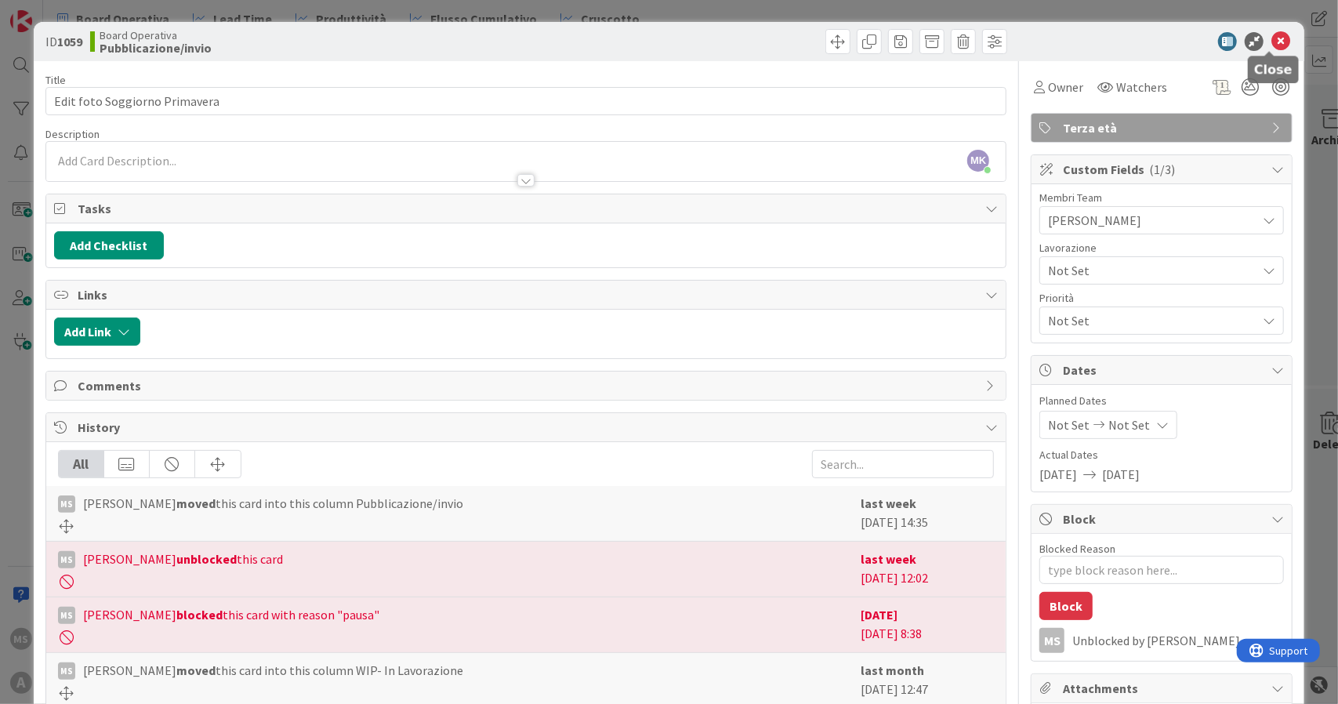
click at [1273, 42] on icon at bounding box center [1281, 41] width 19 height 19
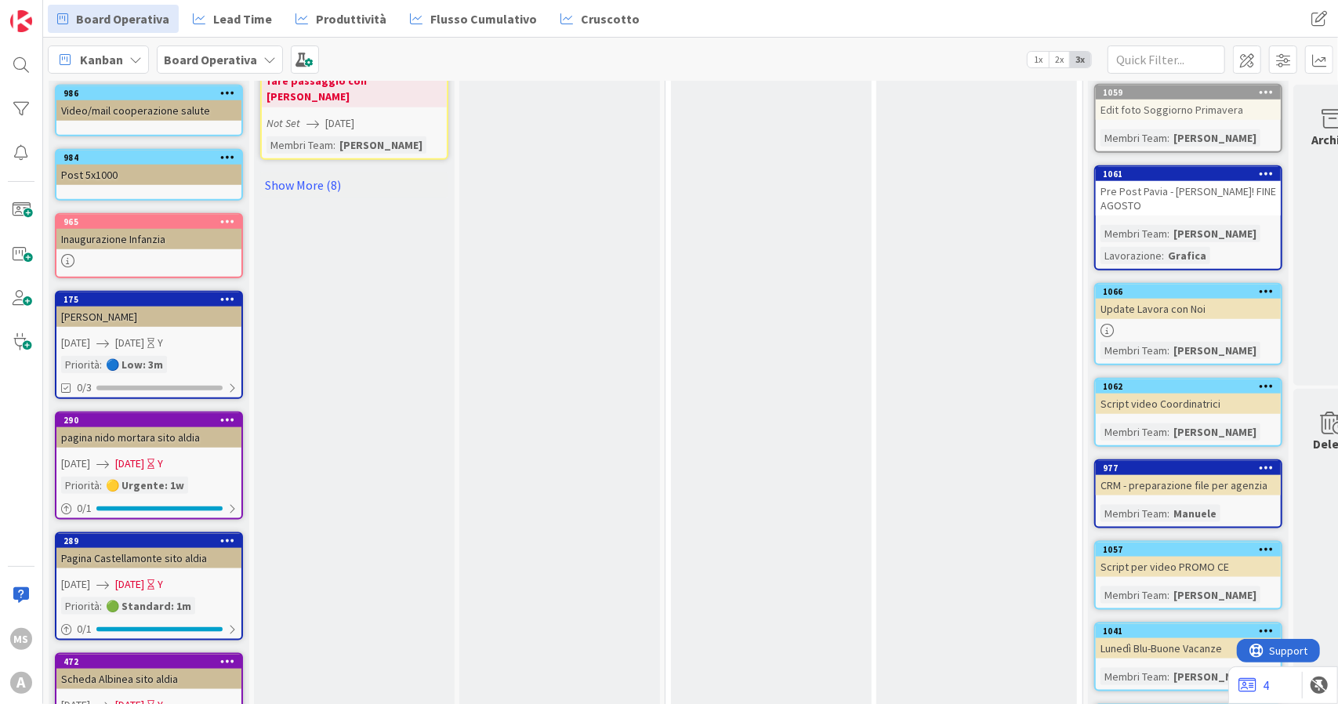
click at [1159, 394] on div "Script video Coordinatrici" at bounding box center [1188, 404] width 185 height 20
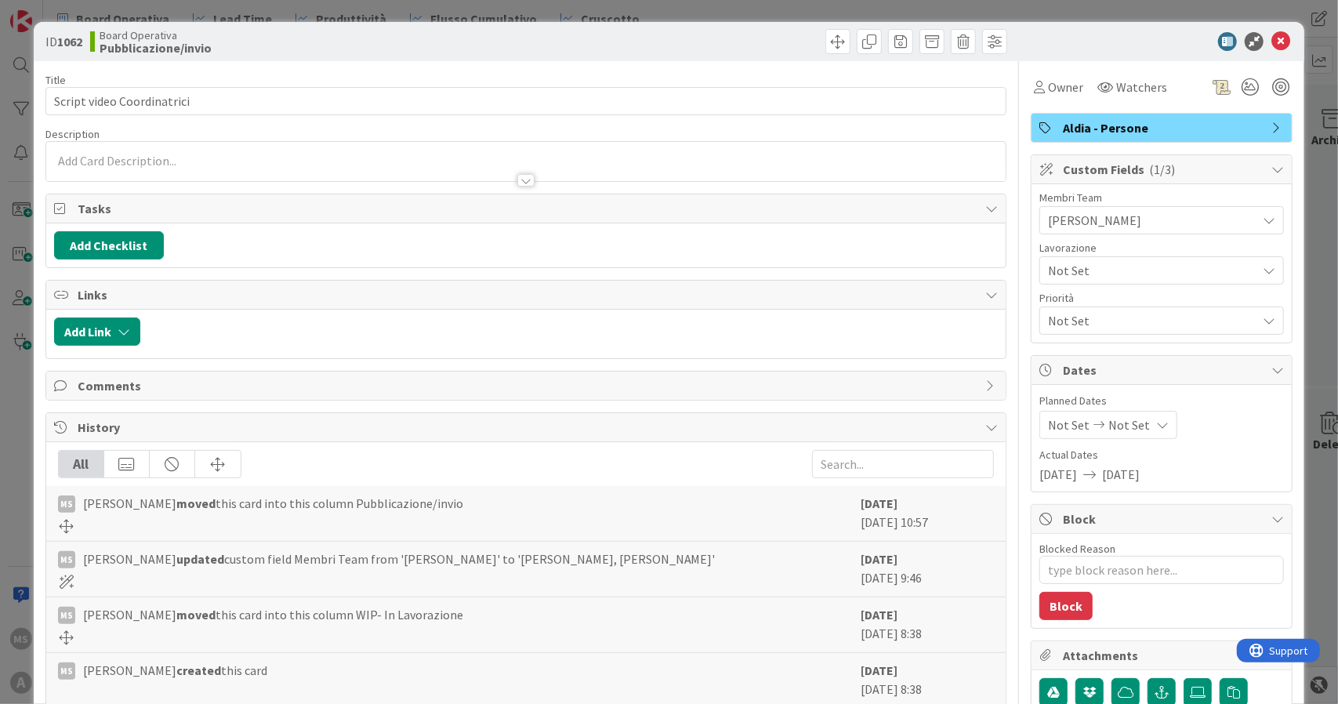
click at [1058, 253] on div "Lavorazione Not Set" at bounding box center [1162, 263] width 245 height 42
click at [1062, 260] on span "Not Set" at bounding box center [1148, 271] width 201 height 22
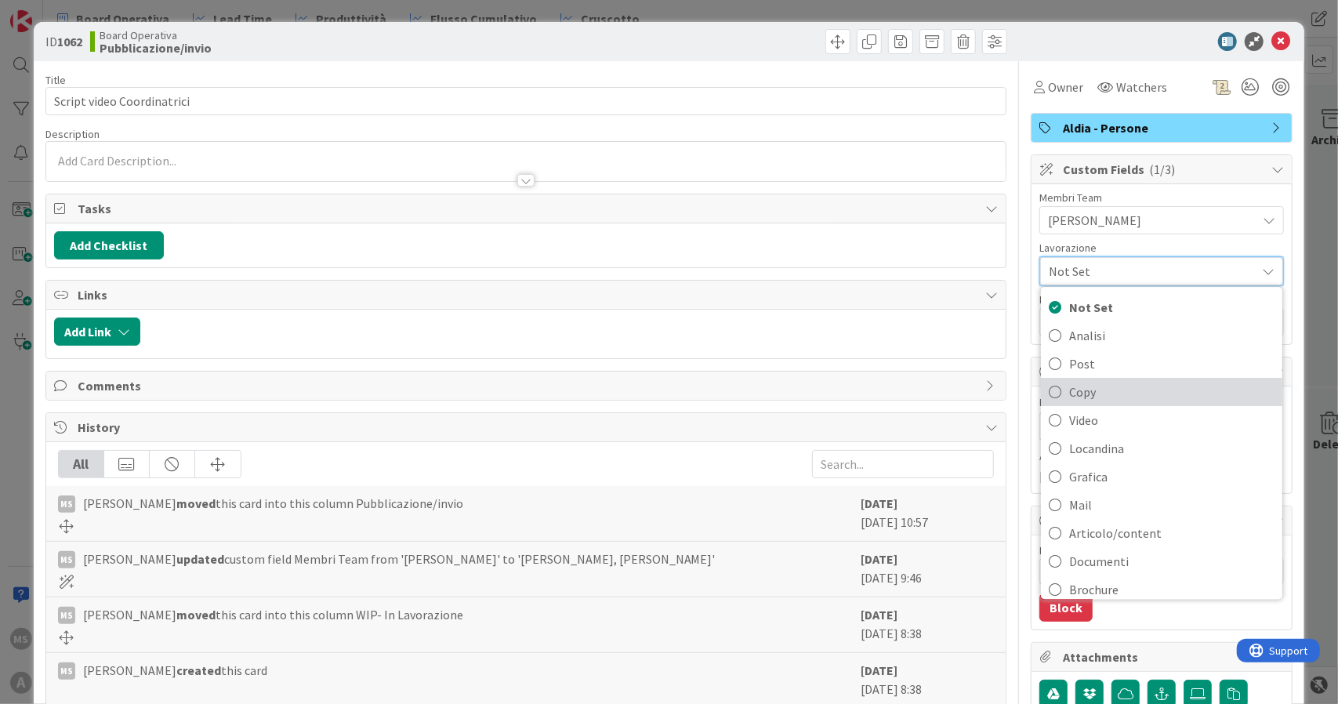
click at [1069, 386] on span "Copy" at bounding box center [1171, 392] width 205 height 24
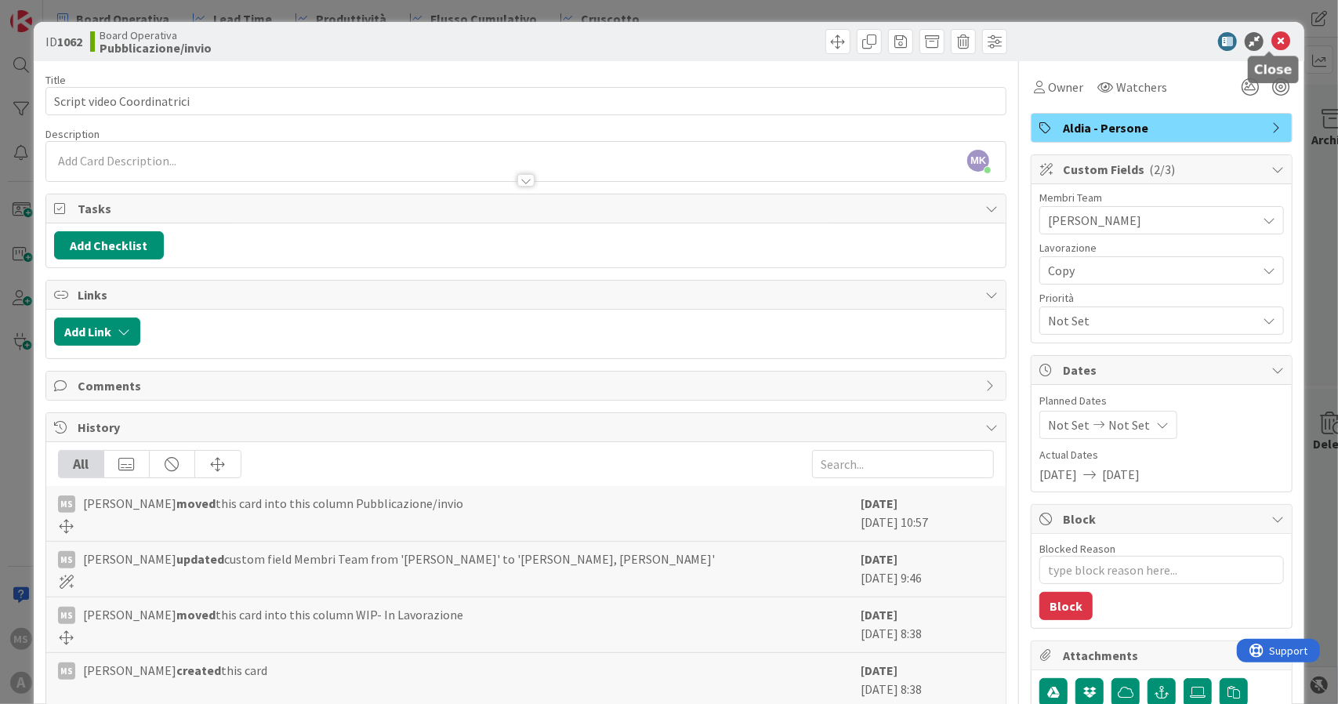
click at [1272, 38] on icon at bounding box center [1281, 41] width 19 height 19
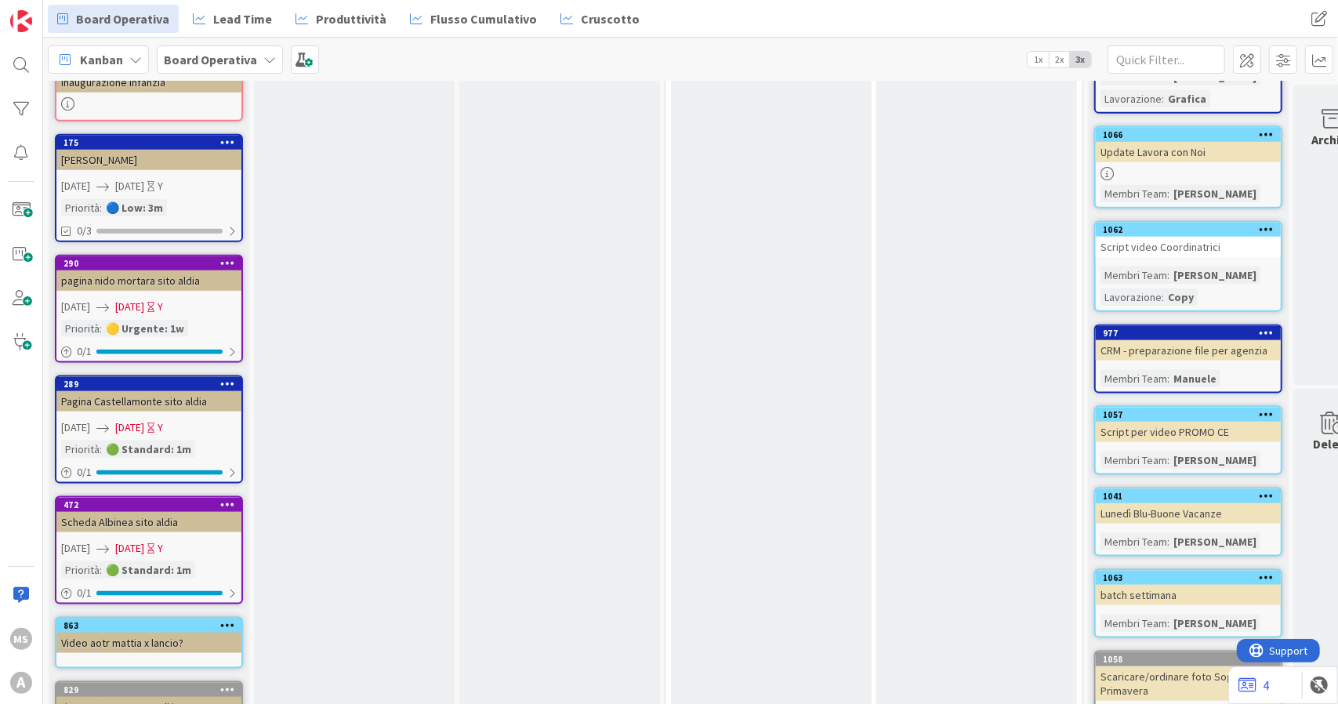
click at [1122, 452] on div "Membri Team" at bounding box center [1134, 460] width 67 height 17
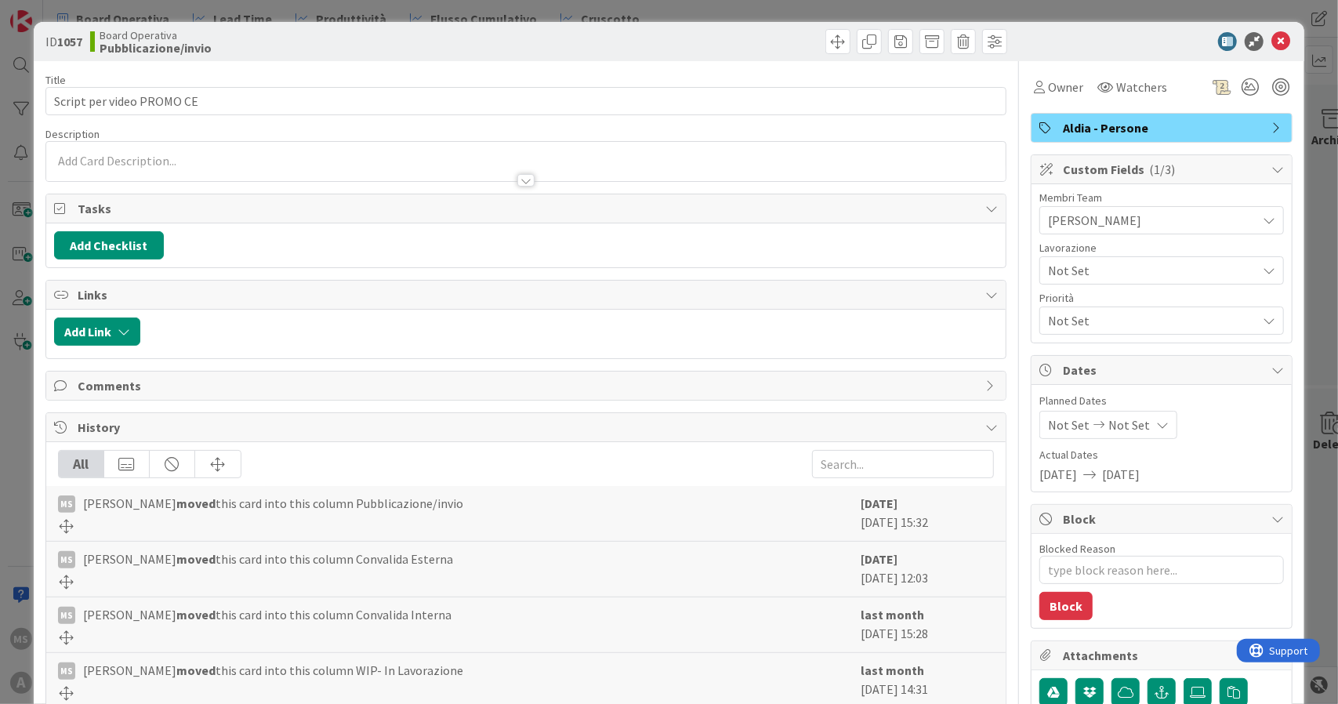
click at [1063, 271] on span "Not Set" at bounding box center [1148, 271] width 201 height 22
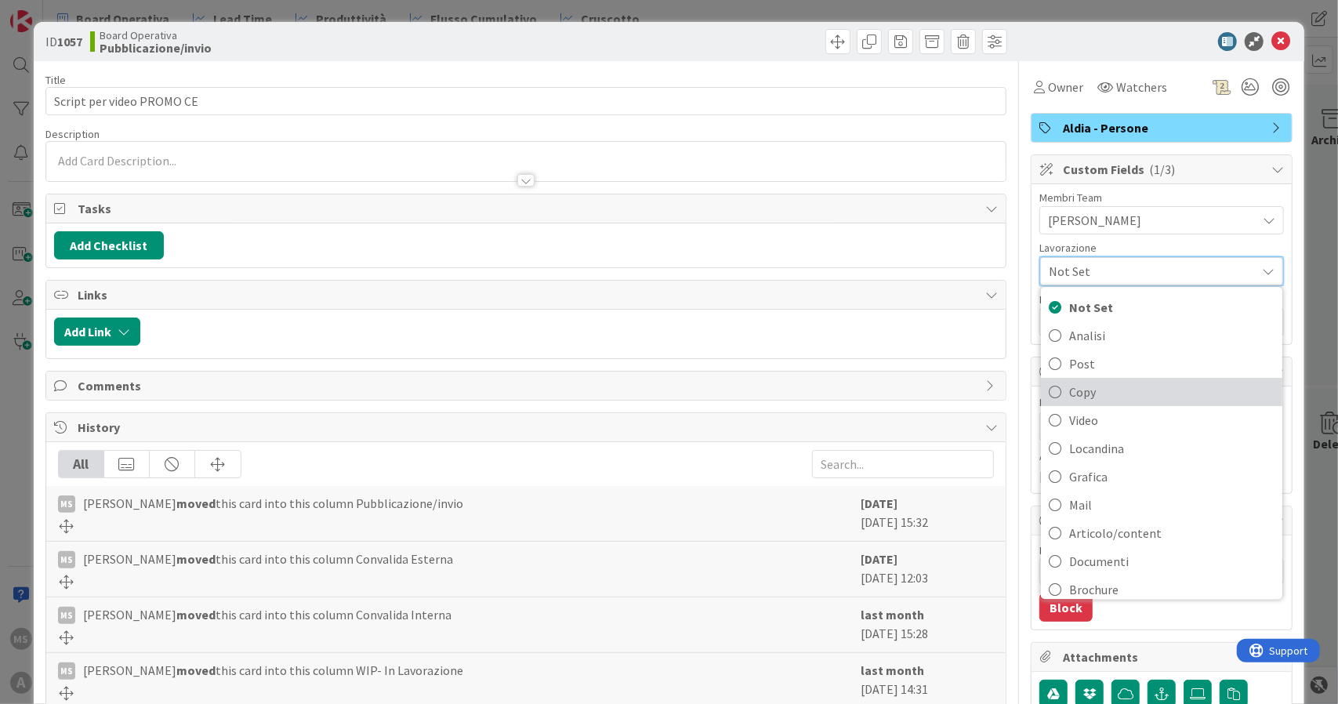
click at [1075, 385] on span "Copy" at bounding box center [1171, 392] width 205 height 24
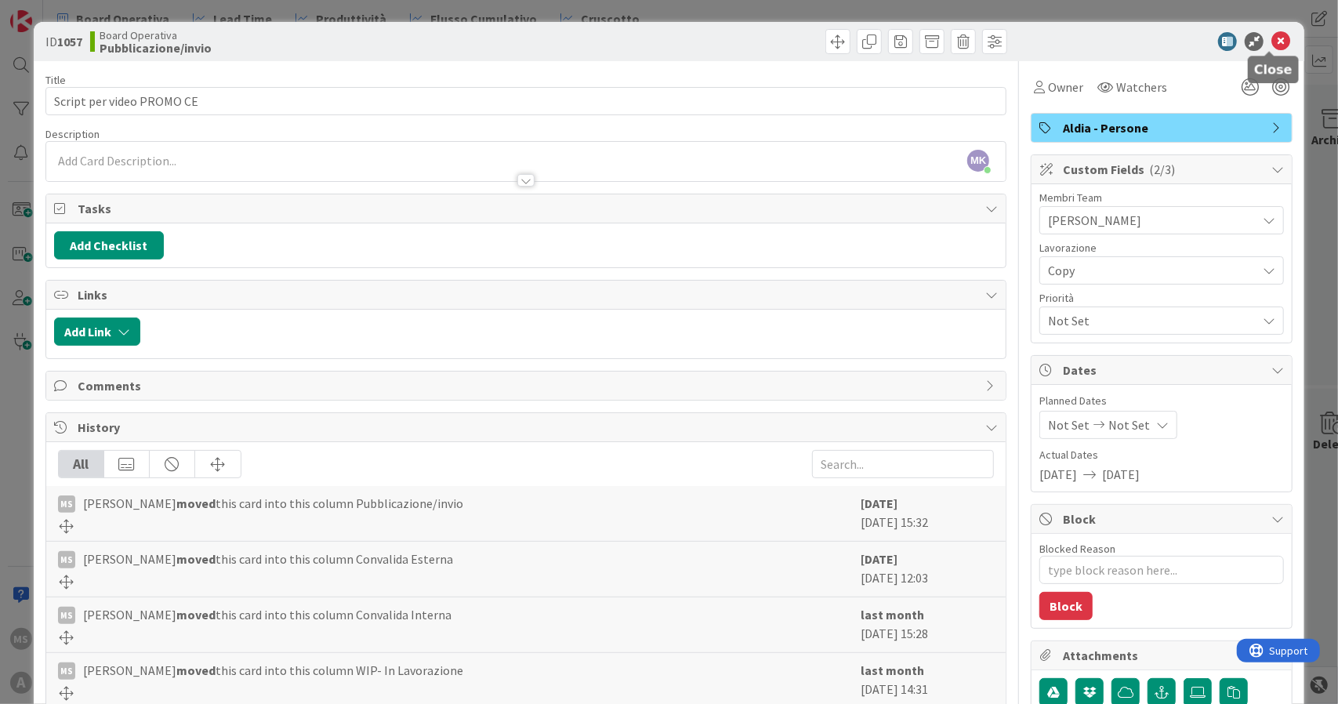
click at [1279, 34] on icon at bounding box center [1281, 41] width 19 height 19
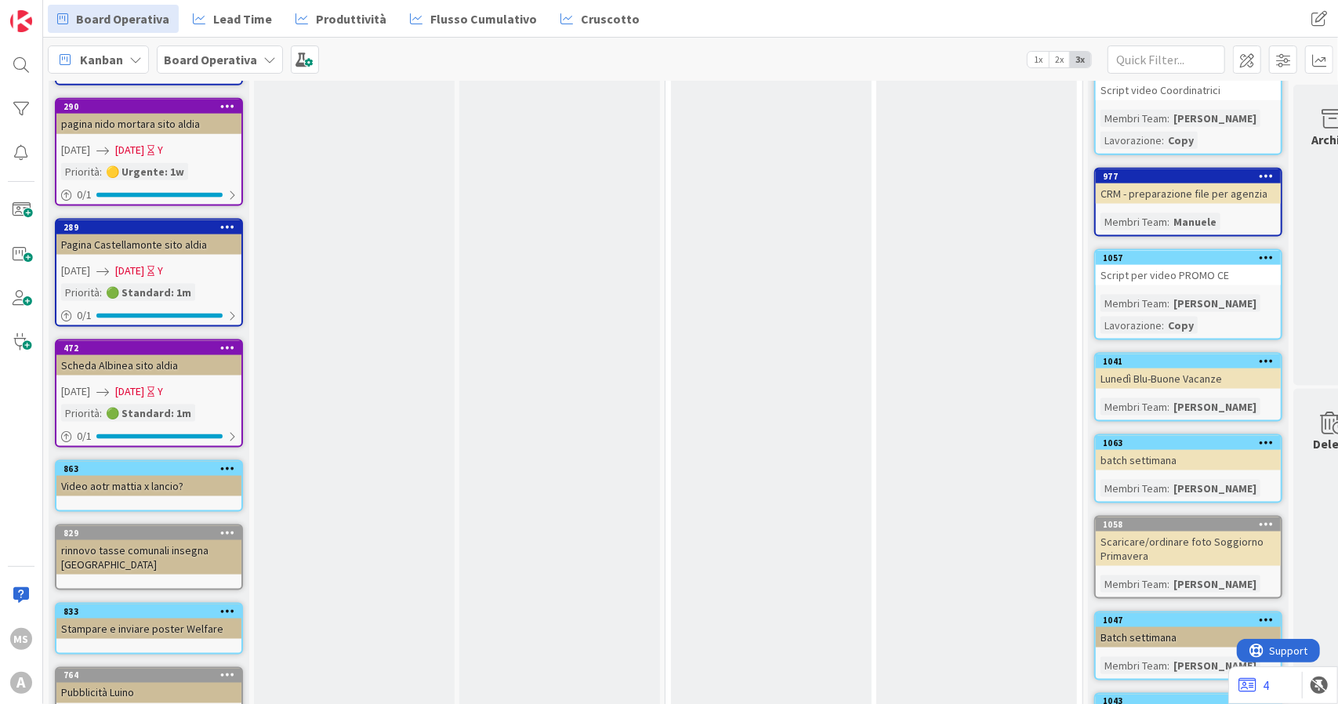
click at [1146, 369] on div "Lunedì Blu-Buone Vacanze" at bounding box center [1188, 379] width 185 height 20
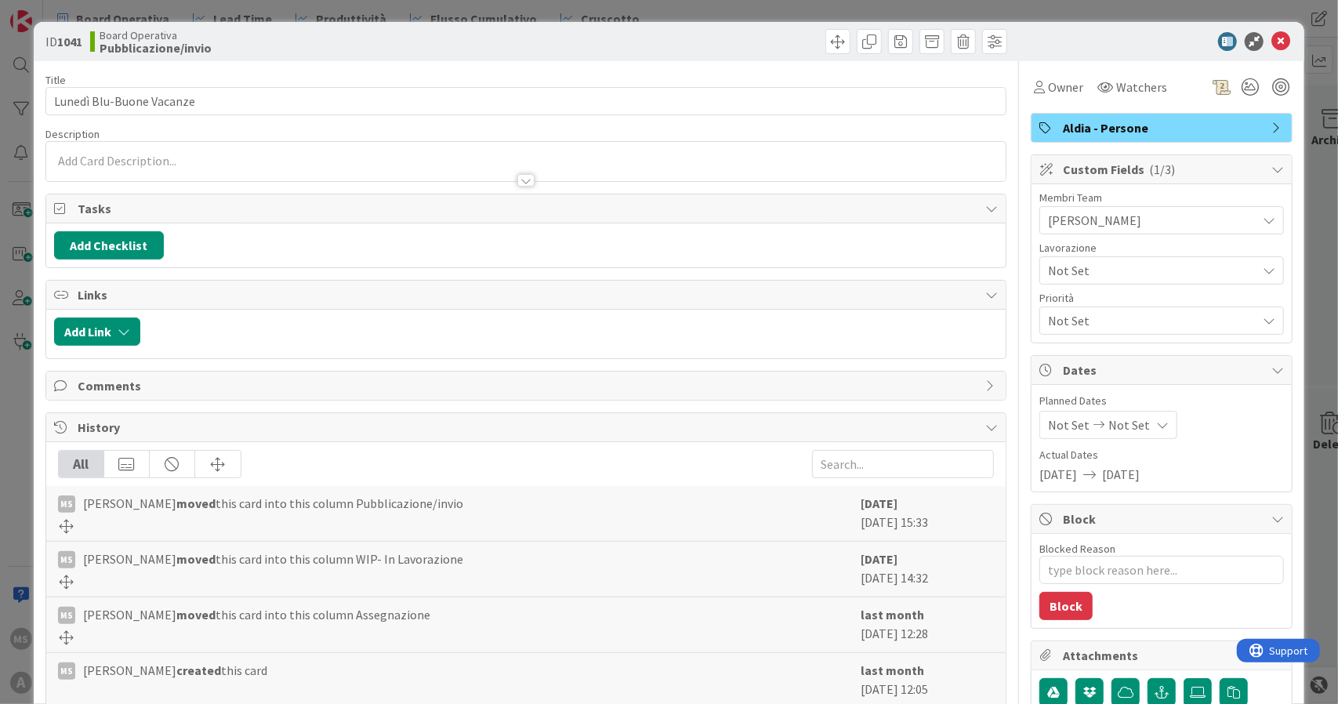
click at [1058, 267] on span "Not Set" at bounding box center [1148, 271] width 201 height 22
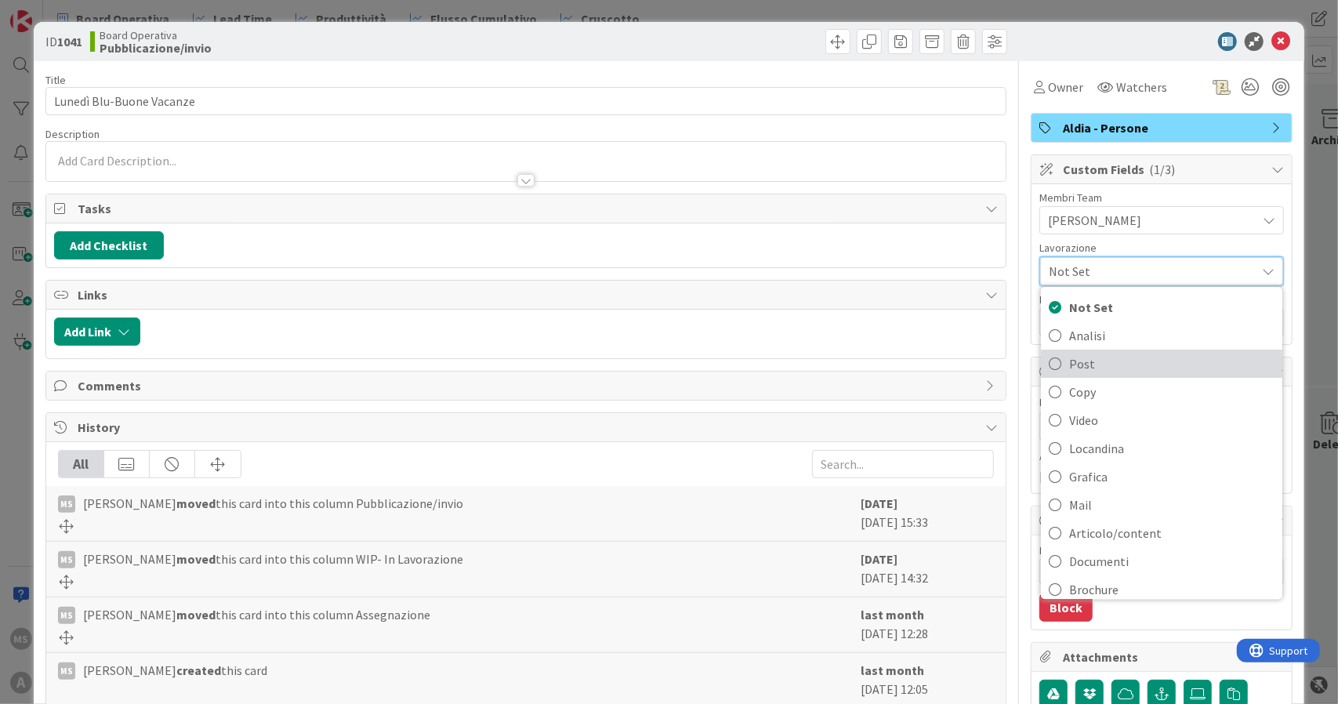
click at [1082, 365] on span "Post" at bounding box center [1171, 364] width 205 height 24
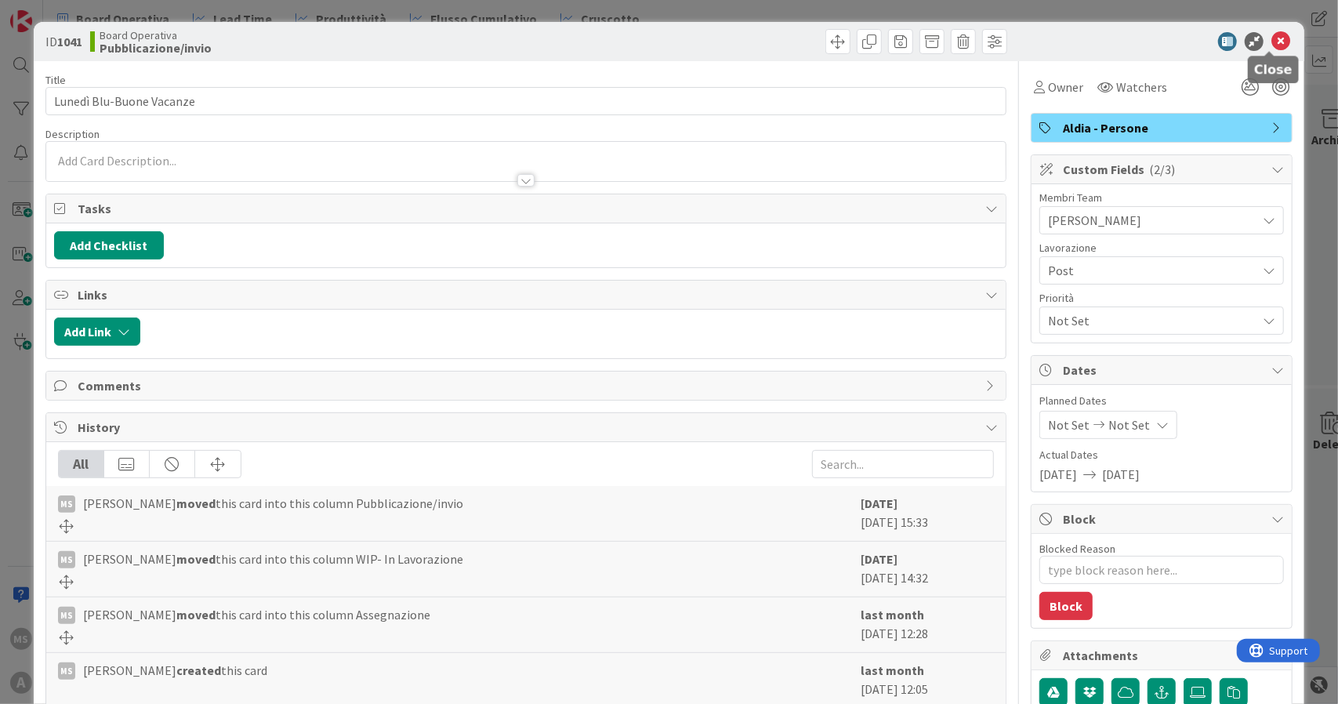
click at [1272, 46] on icon at bounding box center [1281, 41] width 19 height 19
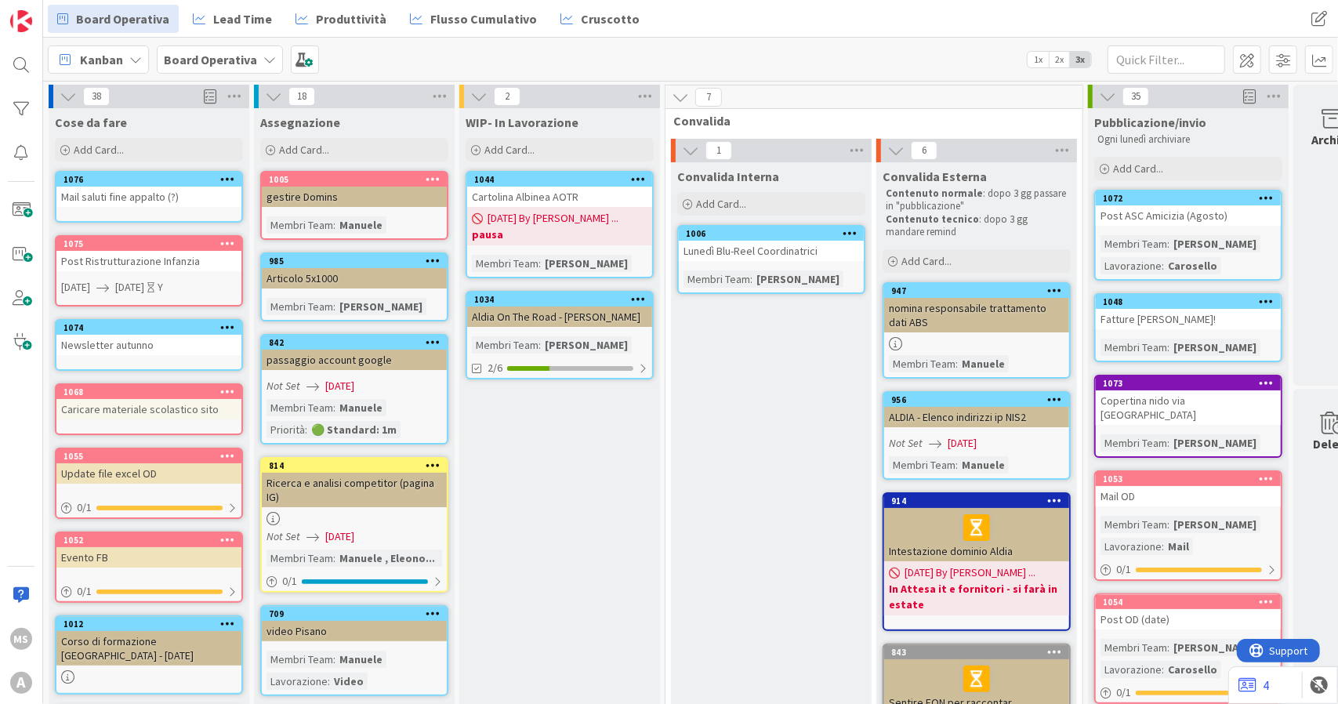
click at [778, 260] on div "Lunedì Blu-Reel Coordinatrici" at bounding box center [771, 251] width 185 height 20
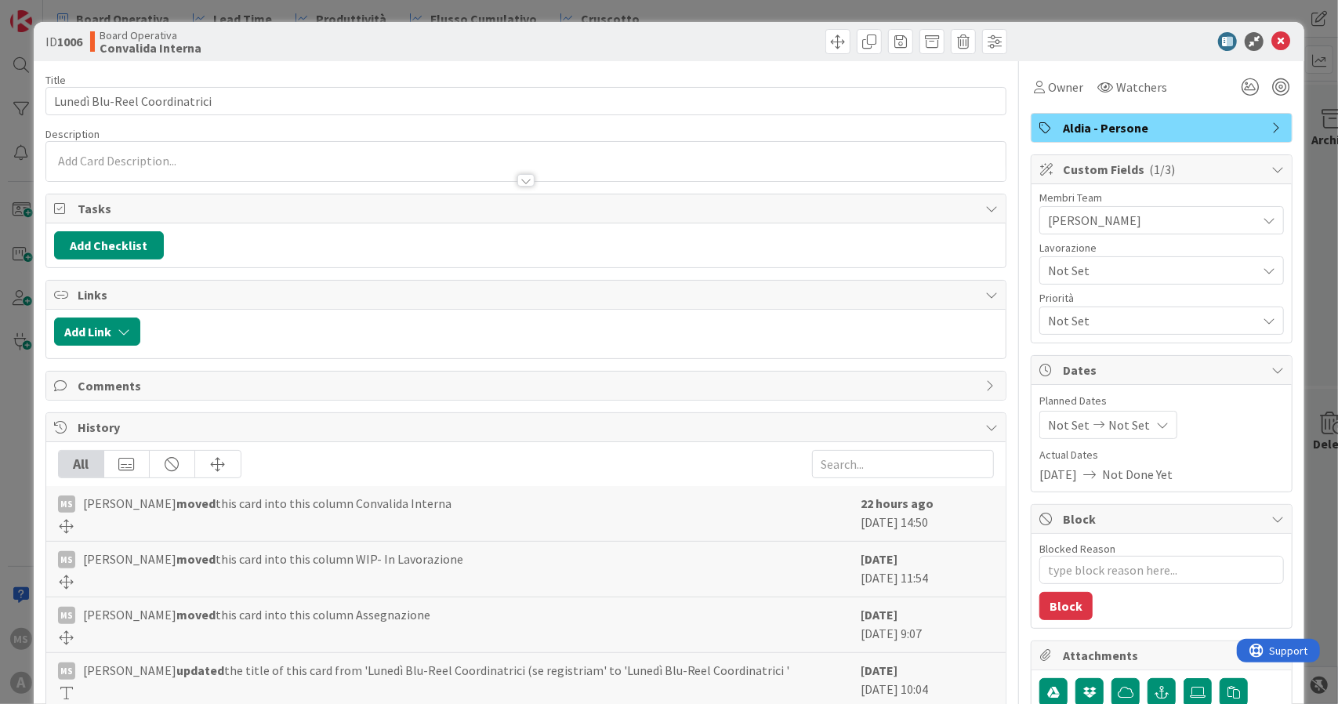
click at [1084, 282] on div "Not Set" at bounding box center [1162, 270] width 245 height 28
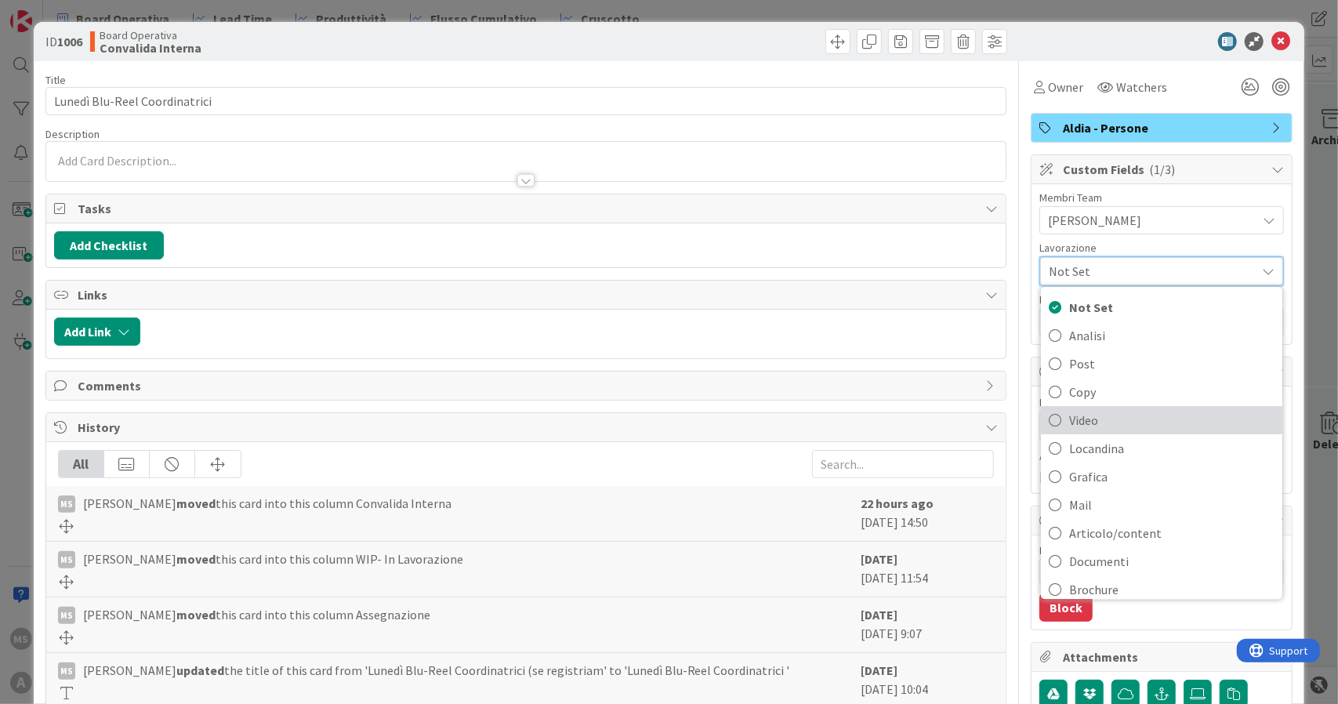
click at [1096, 425] on span "Video" at bounding box center [1171, 421] width 205 height 24
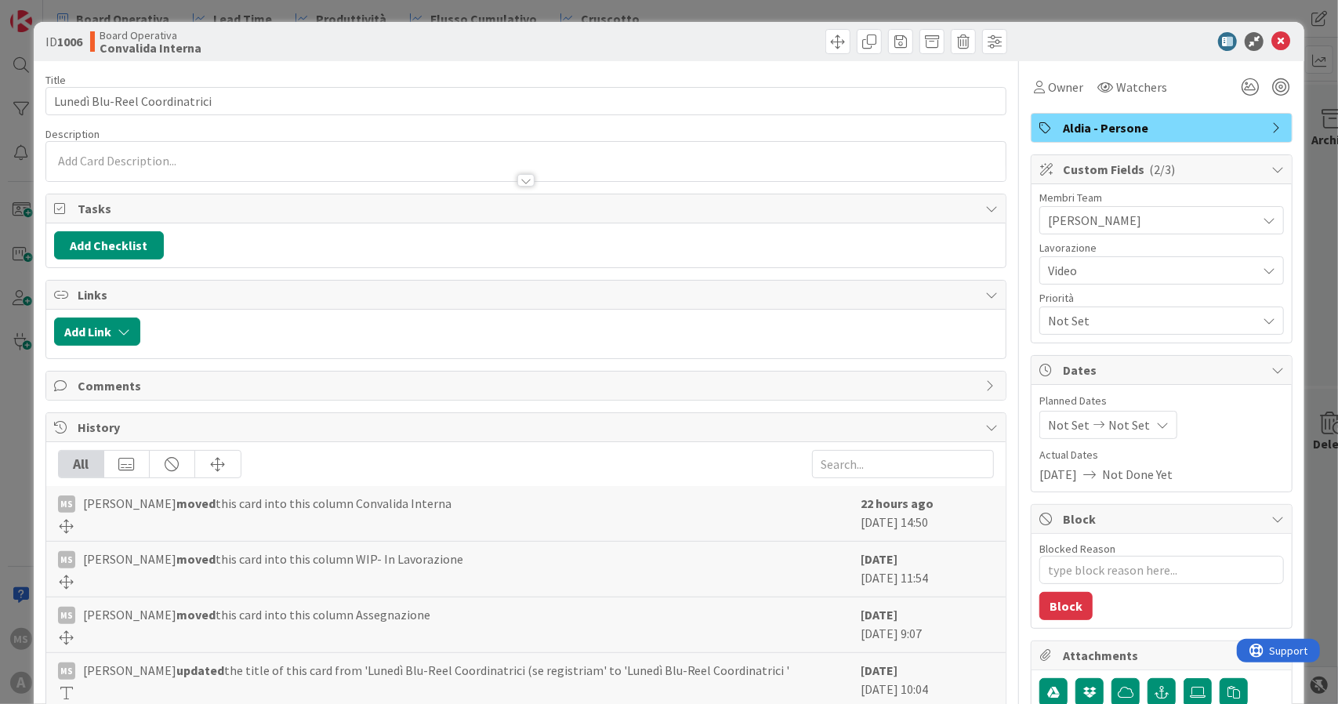
type textarea "x"
click at [1272, 34] on icon at bounding box center [1281, 41] width 19 height 19
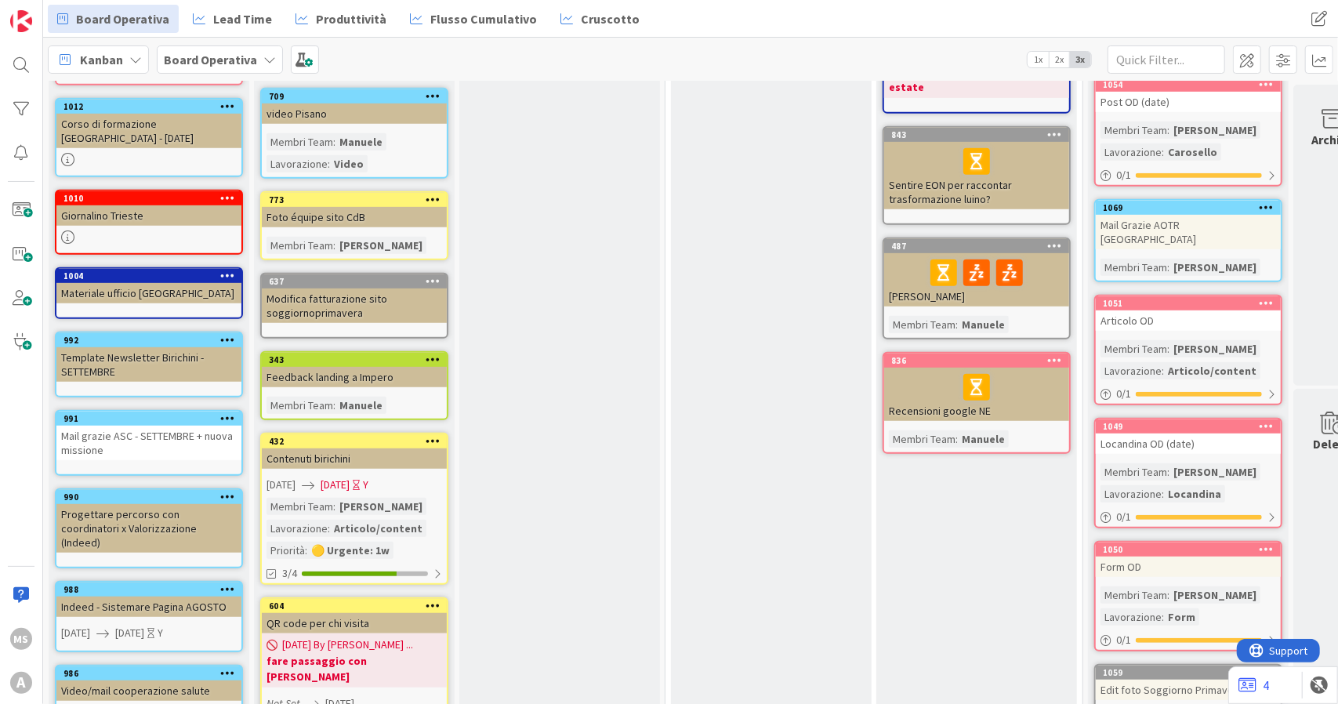
scroll to position [627, 0]
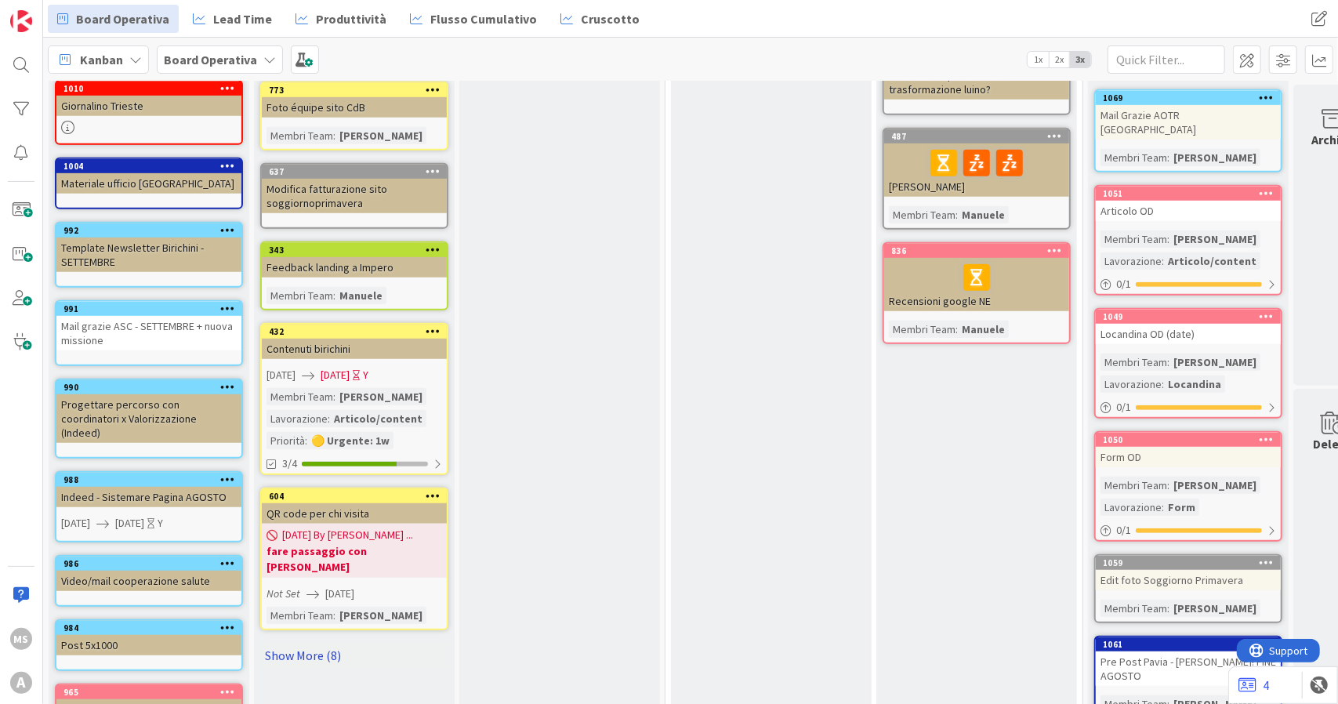
click at [358, 643] on link "Show More (8)" at bounding box center [354, 655] width 188 height 25
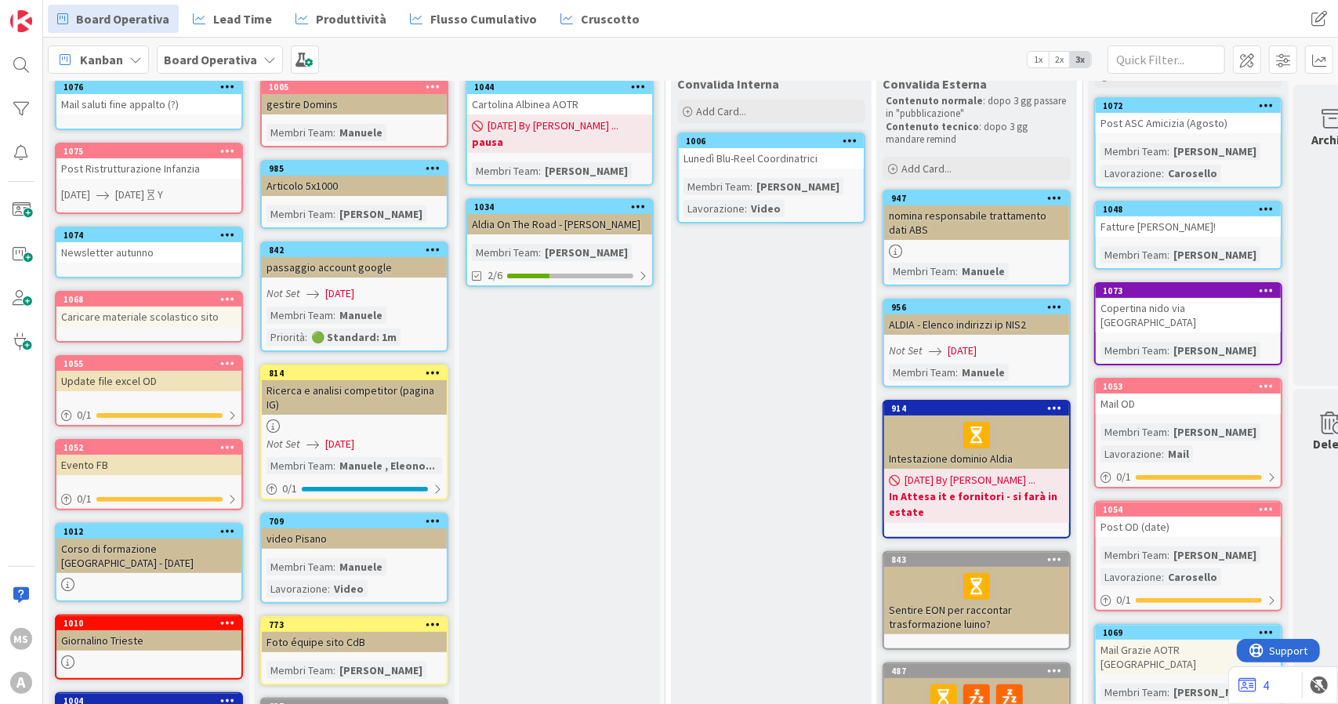
scroll to position [0, 0]
